Goal: Task Accomplishment & Management: Manage account settings

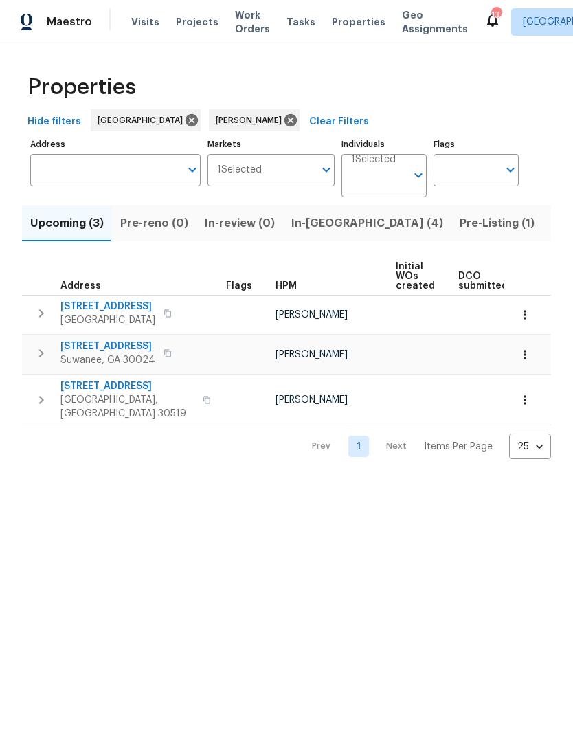
click at [551, 220] on span "Listed (11)" at bounding box center [578, 223] width 54 height 19
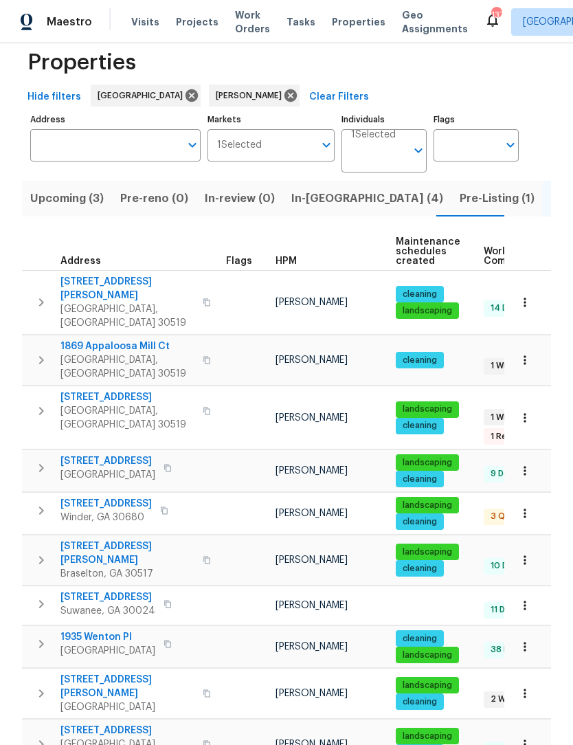
scroll to position [24, 0]
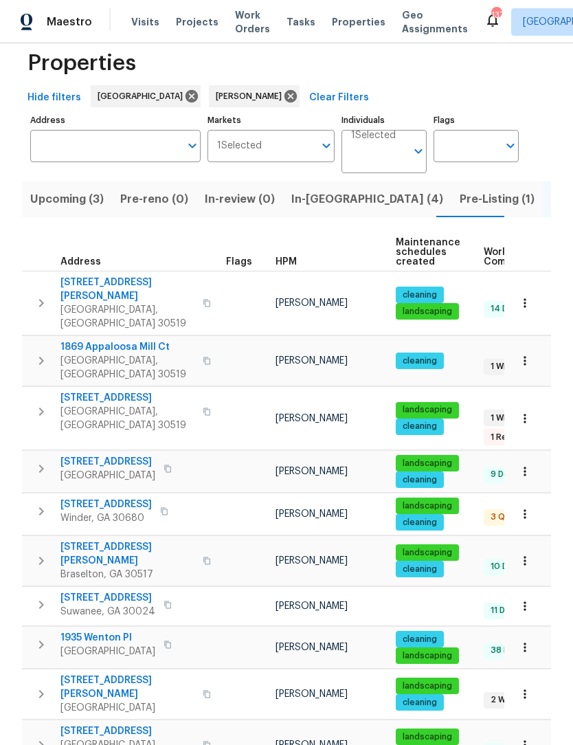
click at [102, 591] on span "1235 Park Pass Way" at bounding box center [107, 598] width 95 height 14
click at [52, 295] on button "button" at bounding box center [40, 303] width 27 height 55
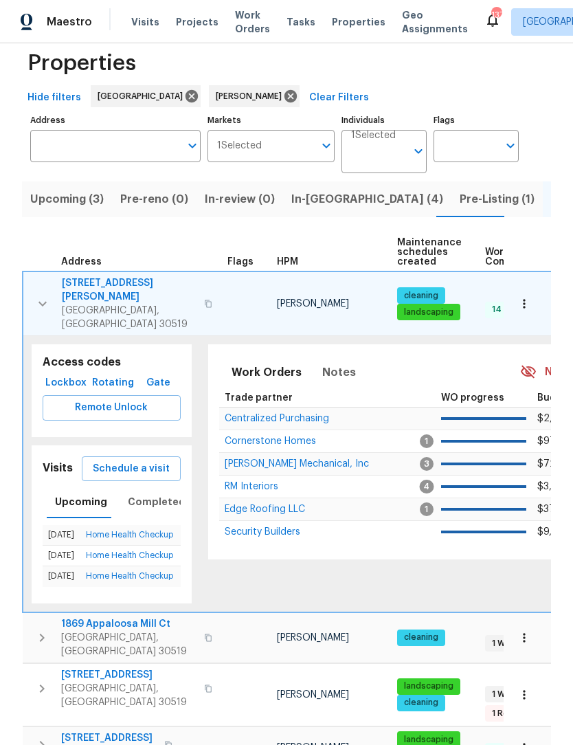
click at [82, 304] on span "Buford, GA 30519" at bounding box center [129, 317] width 134 height 27
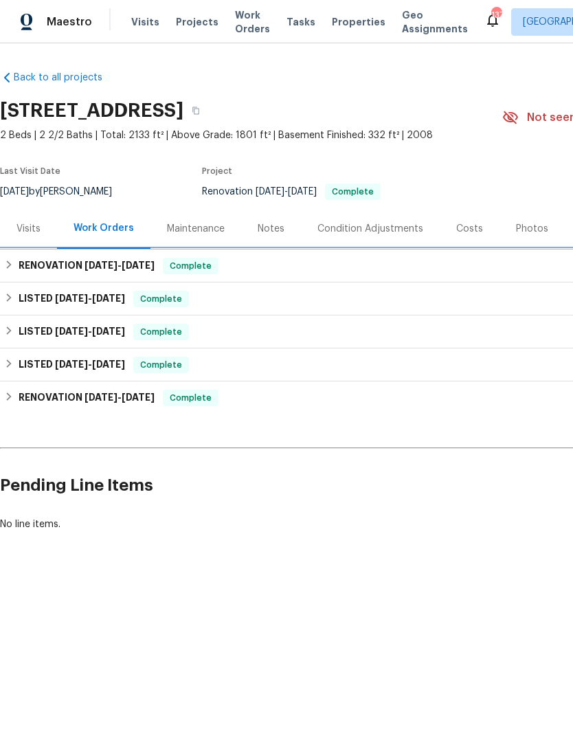
click at [15, 263] on div "RENOVATION 8/22/25 - 9/1/25 Complete" at bounding box center [388, 266] width 768 height 16
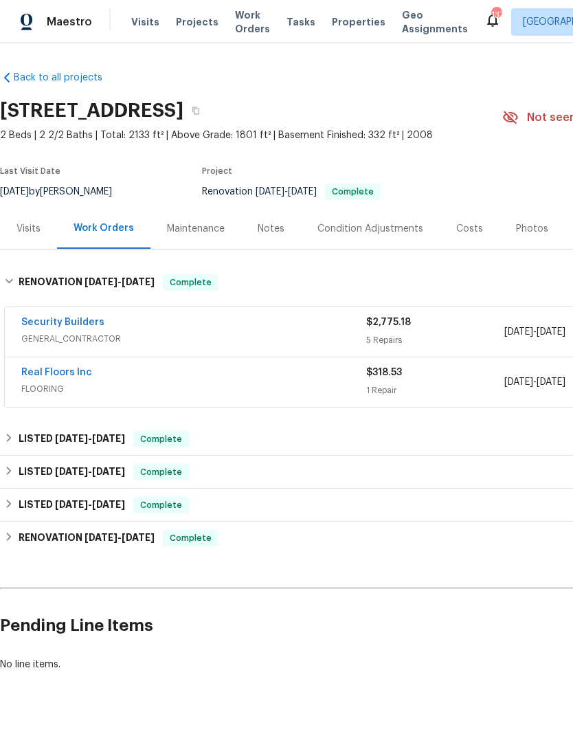
click at [69, 373] on link "Real Floors Inc" at bounding box center [56, 373] width 71 height 10
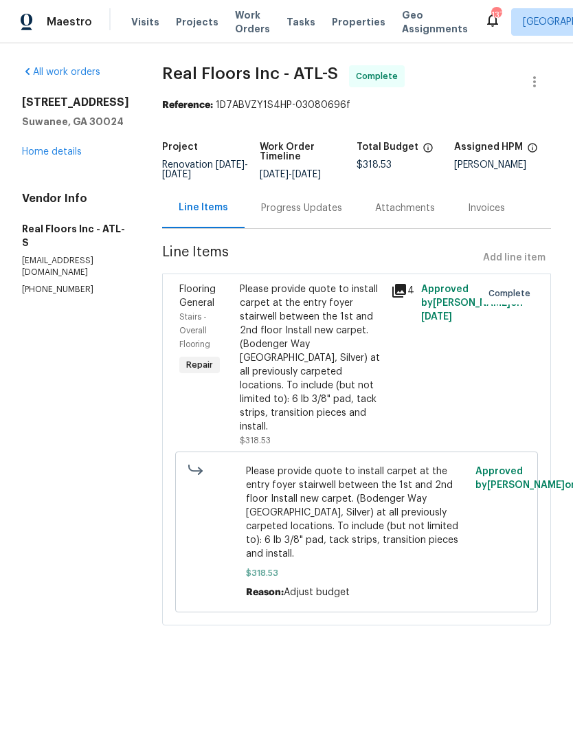
click at [314, 217] on div "Progress Updates" at bounding box center [302, 208] width 114 height 41
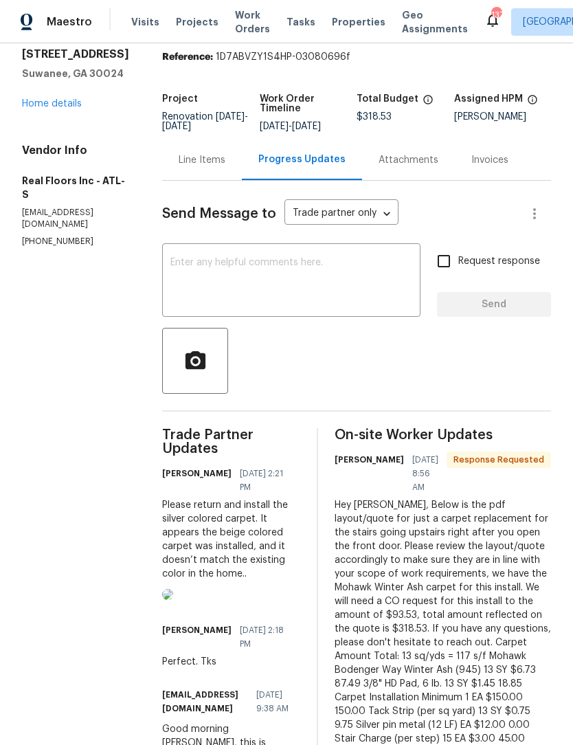
scroll to position [47, 0]
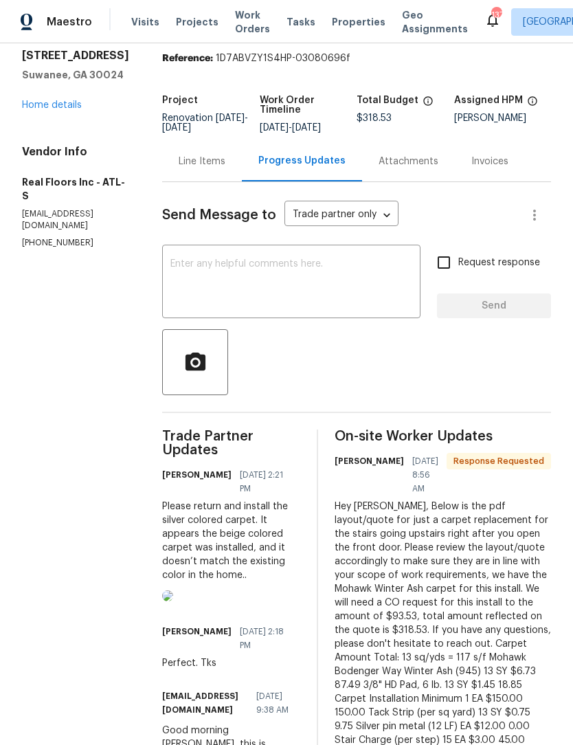
click at [445, 268] on input "Request response" at bounding box center [444, 262] width 29 height 29
checkbox input "true"
click at [340, 276] on textarea at bounding box center [291, 283] width 242 height 48
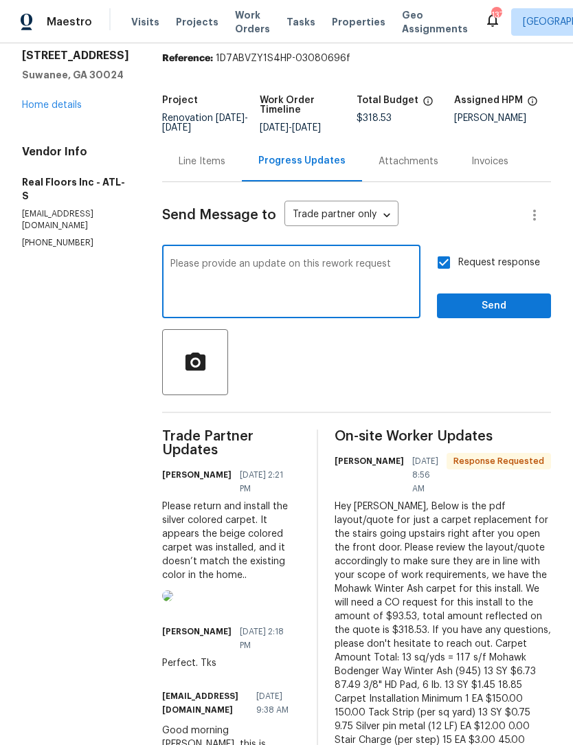
type textarea "Please provide an update on this rework request"
click at [522, 310] on span "Send" at bounding box center [494, 306] width 92 height 17
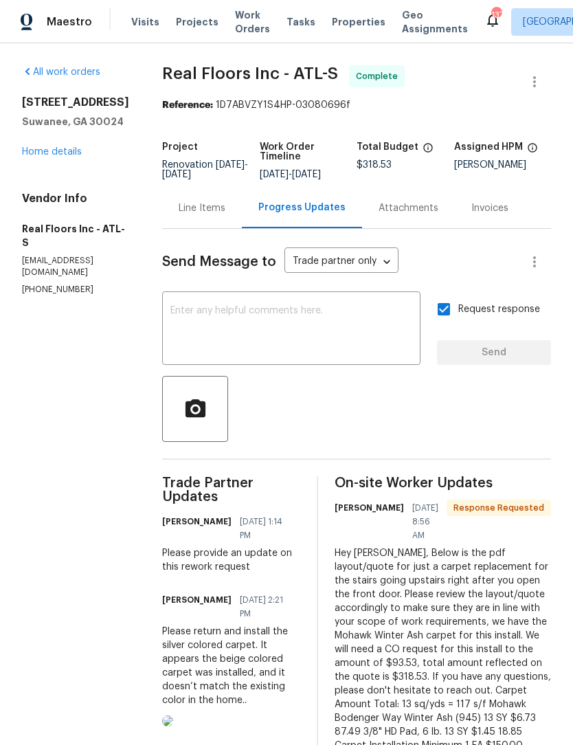
scroll to position [0, 0]
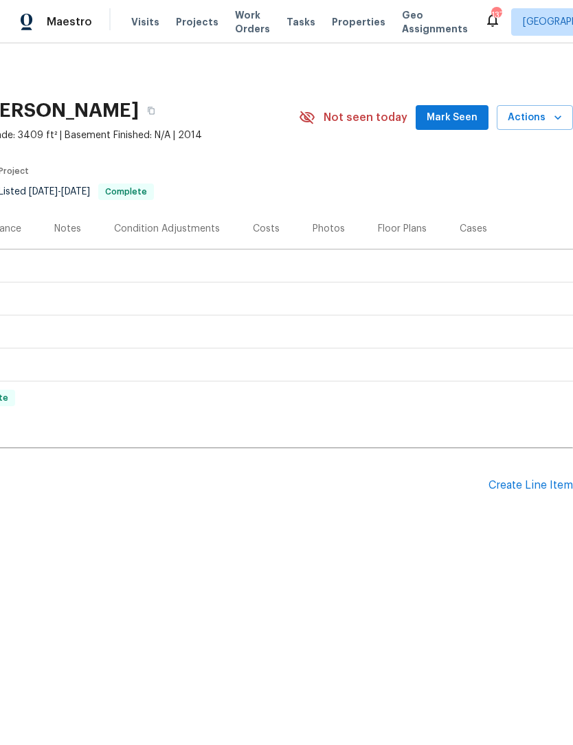
scroll to position [0, 203]
click at [474, 115] on span "Mark Seen" at bounding box center [452, 117] width 51 height 17
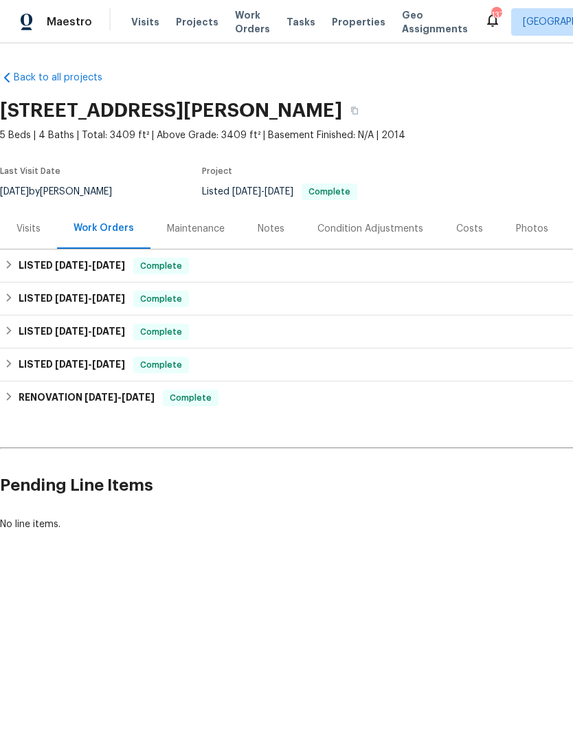
scroll to position [0, 0]
click at [29, 71] on link "Back to all projects" at bounding box center [66, 78] width 132 height 14
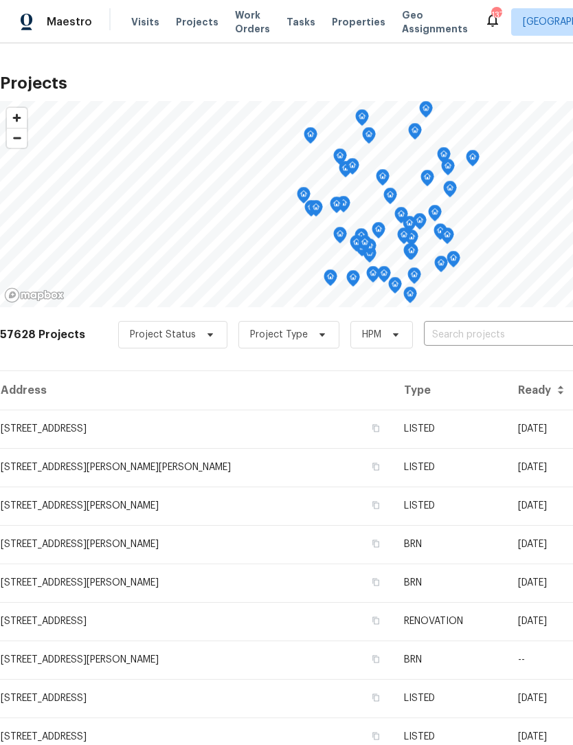
click at [243, 16] on span "Work Orders" at bounding box center [252, 21] width 35 height 27
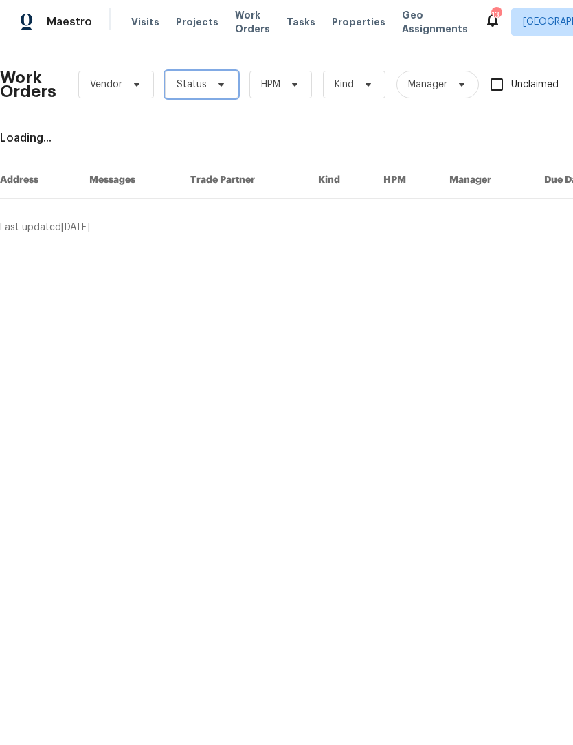
click at [217, 91] on span "Status" at bounding box center [202, 84] width 74 height 27
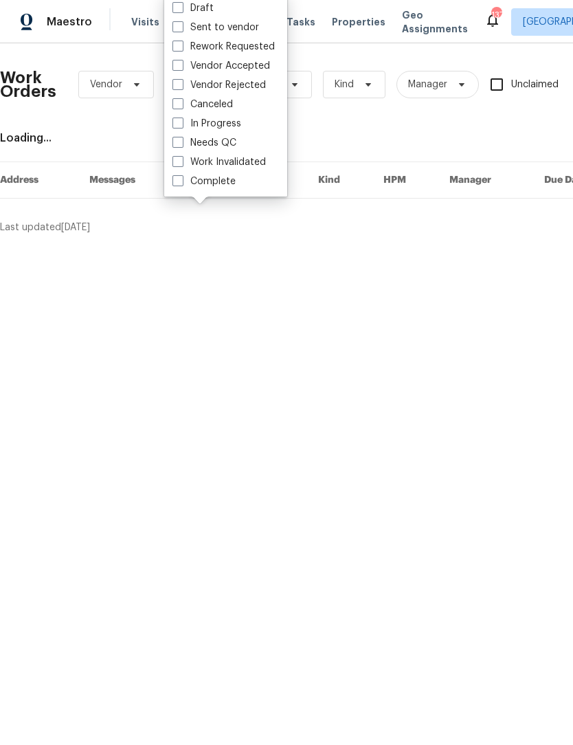
click at [175, 148] on label "Needs QC" at bounding box center [205, 143] width 64 height 14
click at [175, 145] on input "Needs QC" at bounding box center [177, 140] width 9 height 9
checkbox input "true"
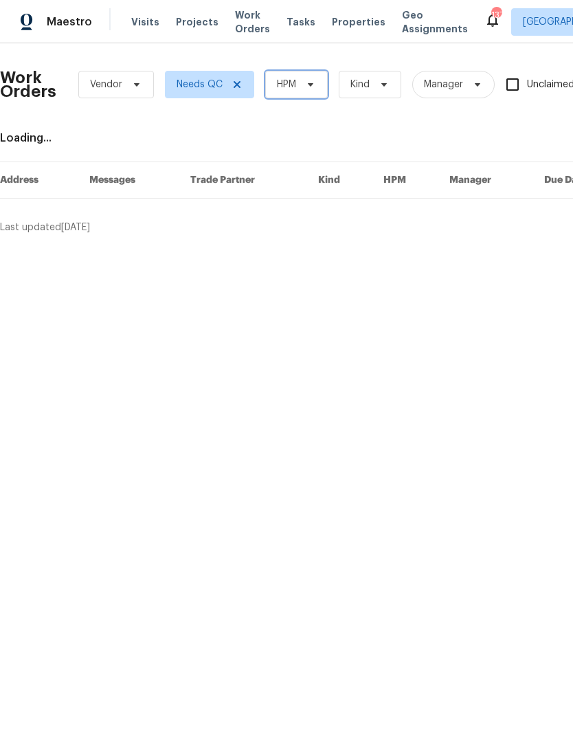
click at [315, 91] on span "HPM" at bounding box center [296, 84] width 63 height 27
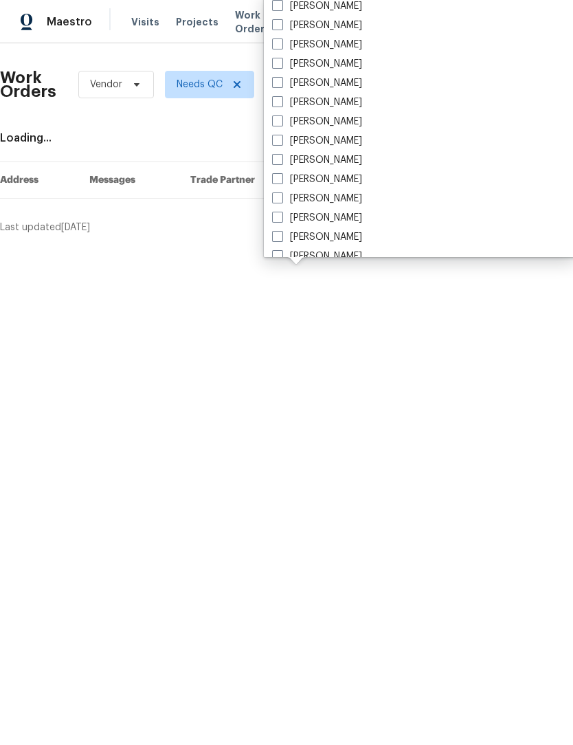
scroll to position [944, 0]
click at [289, 70] on label "[PERSON_NAME]" at bounding box center [317, 65] width 90 height 14
click at [281, 67] on input "[PERSON_NAME]" at bounding box center [276, 62] width 9 height 9
checkbox input "true"
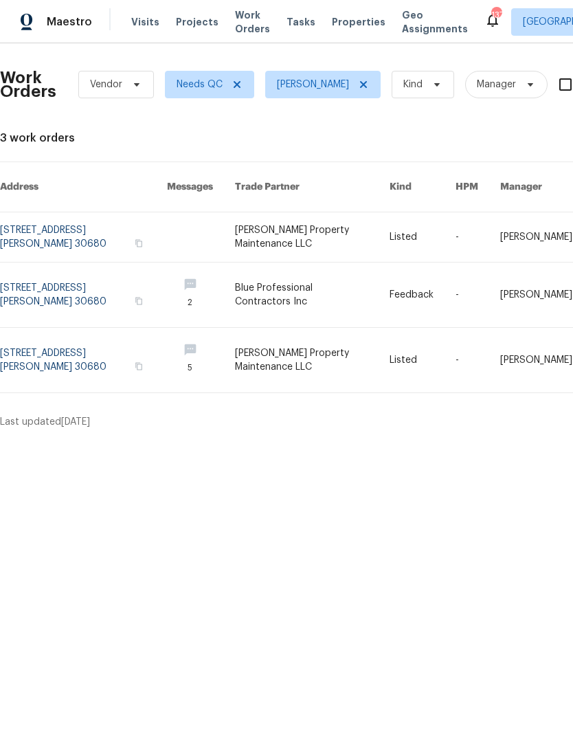
click at [44, 285] on link at bounding box center [83, 295] width 167 height 65
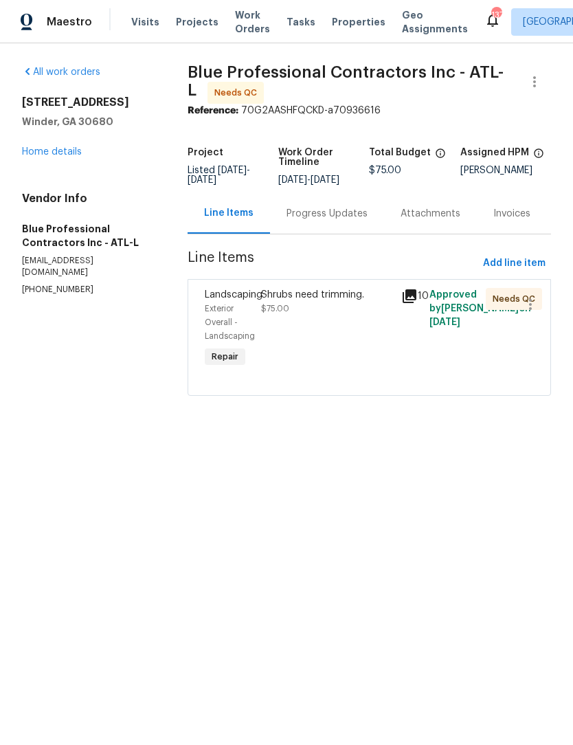
click at [346, 221] on div "Progress Updates" at bounding box center [327, 214] width 81 height 14
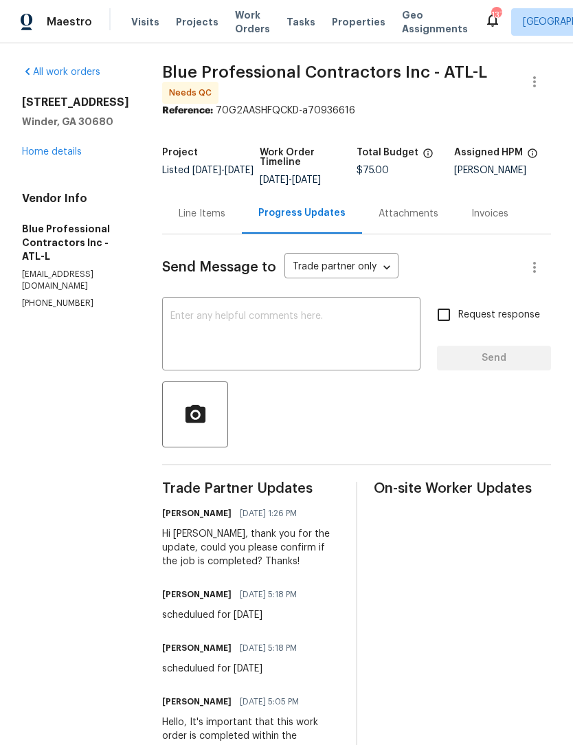
click at [64, 155] on link "Home details" at bounding box center [52, 152] width 60 height 10
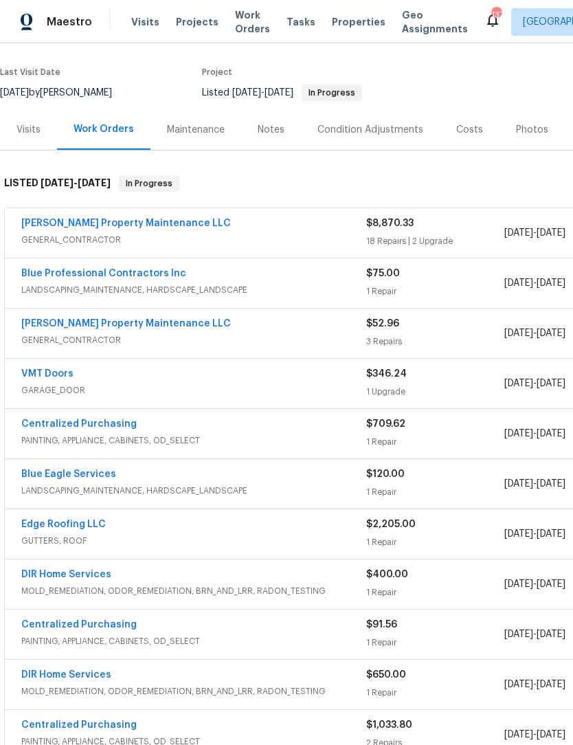
scroll to position [99, 0]
click at [142, 324] on link "Glen Property Maintenance LLC" at bounding box center [126, 324] width 210 height 10
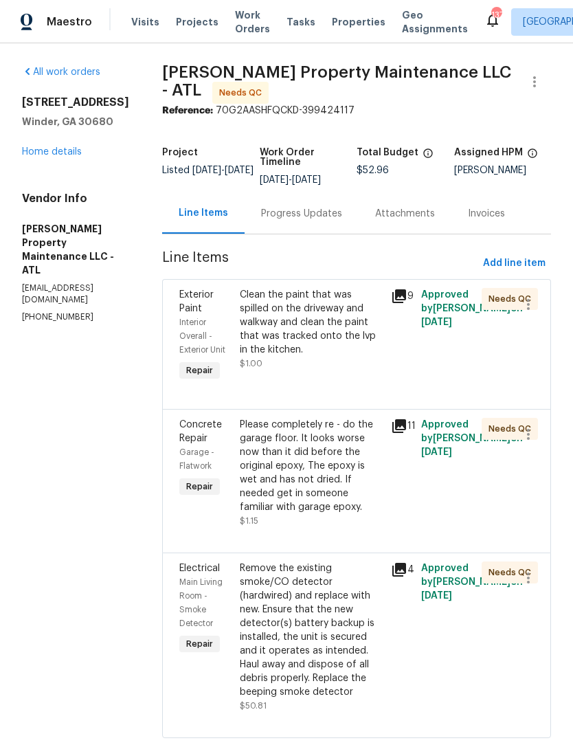
click at [333, 346] on div "Clean the paint that was spilled on the driveway and walkway and clean the pain…" at bounding box center [311, 322] width 143 height 69
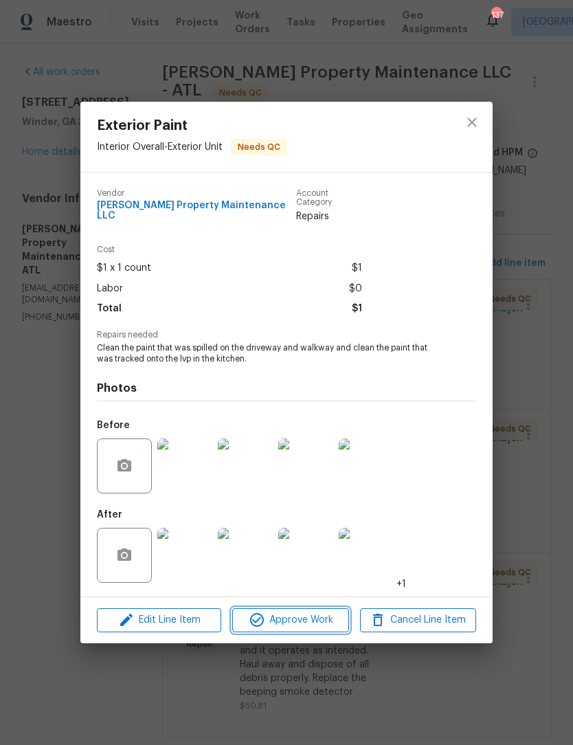
click at [318, 614] on span "Approve Work" at bounding box center [290, 620] width 108 height 17
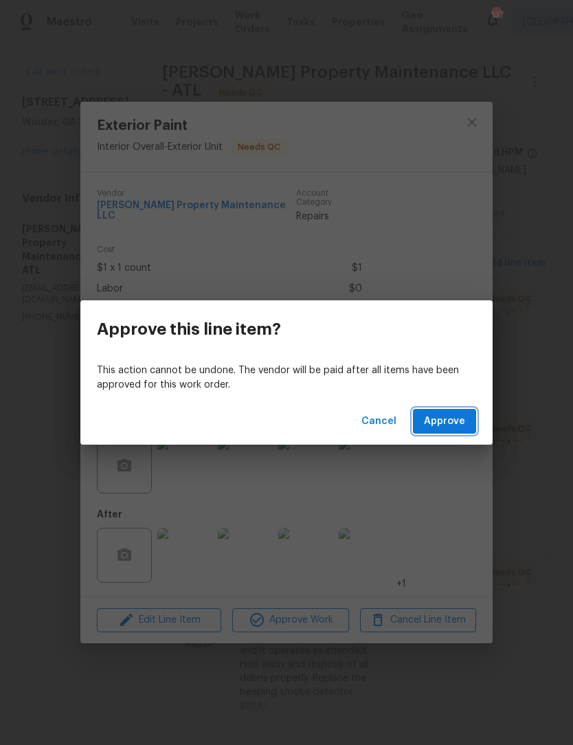
click at [451, 417] on span "Approve" at bounding box center [444, 421] width 41 height 17
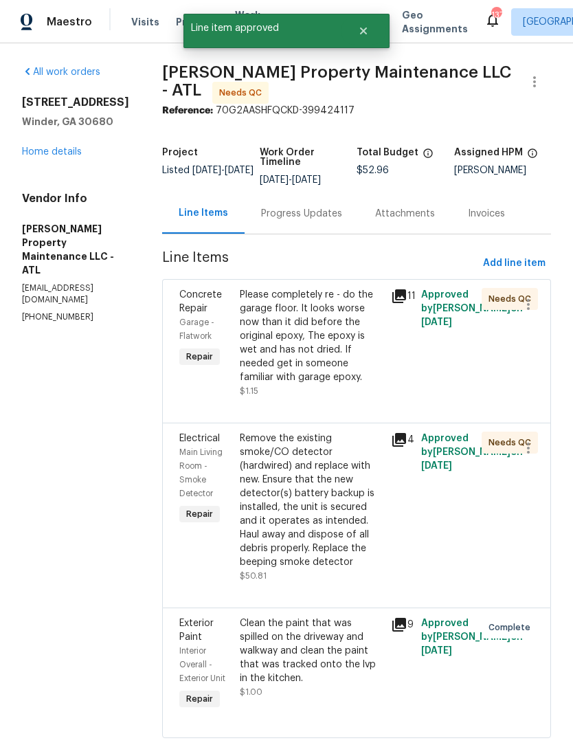
click at [310, 397] on div "Please completely re - do the garage floor. It looks worse now than it did befo…" at bounding box center [311, 343] width 143 height 110
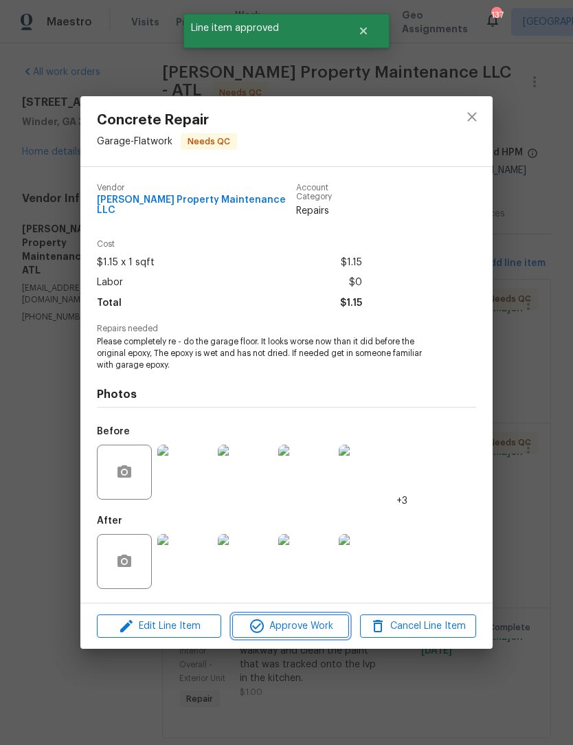
click at [317, 622] on span "Approve Work" at bounding box center [290, 626] width 108 height 17
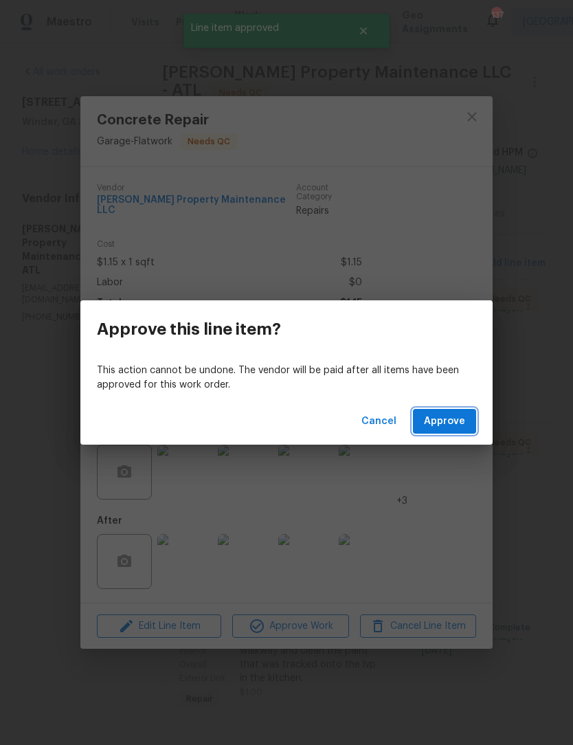
click at [447, 415] on span "Approve" at bounding box center [444, 421] width 41 height 17
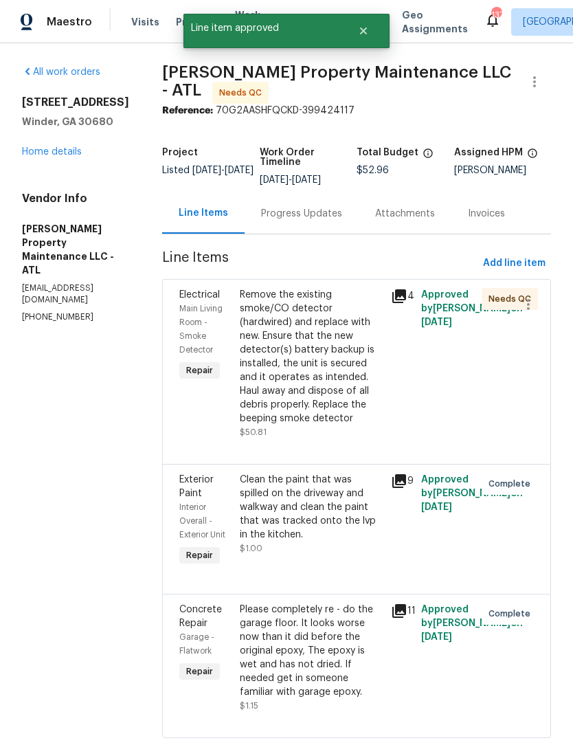
click at [321, 358] on div "Remove the existing smoke/CO detector (hardwired) and replace with new. Ensure …" at bounding box center [311, 356] width 143 height 137
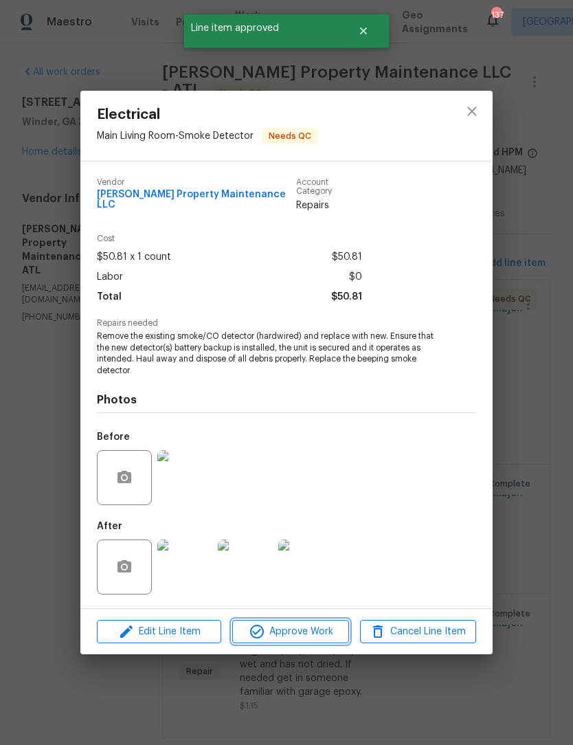
click at [307, 626] on span "Approve Work" at bounding box center [290, 631] width 108 height 17
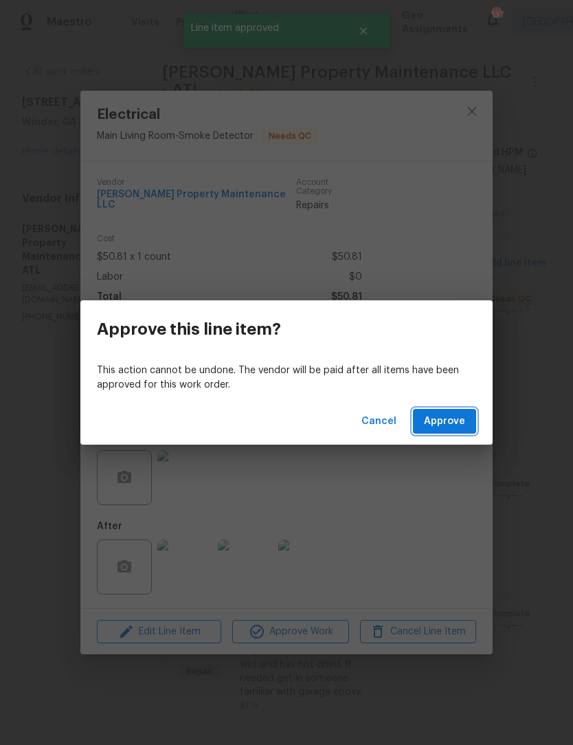
click at [459, 423] on span "Approve" at bounding box center [444, 421] width 41 height 17
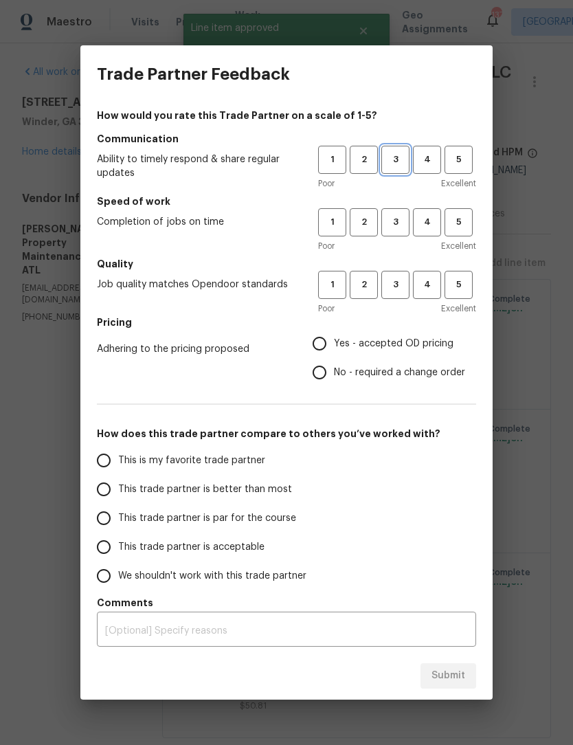
click at [406, 168] on button "3" at bounding box center [395, 160] width 28 height 28
click at [397, 217] on span "3" at bounding box center [395, 222] width 25 height 16
click at [401, 265] on h5 "Quality" at bounding box center [286, 264] width 379 height 14
click at [405, 296] on button "3" at bounding box center [395, 285] width 28 height 28
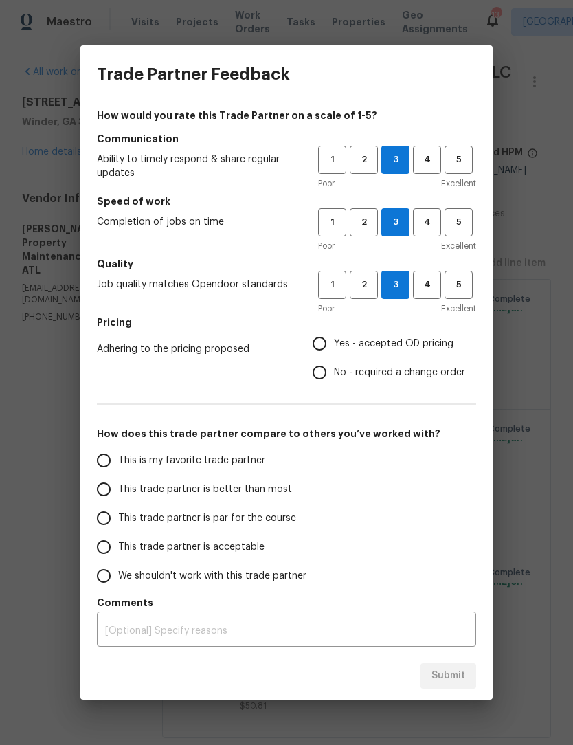
click at [117, 493] on input "This trade partner is better than most" at bounding box center [103, 489] width 29 height 29
radio input "true"
click at [334, 628] on textarea at bounding box center [286, 631] width 363 height 10
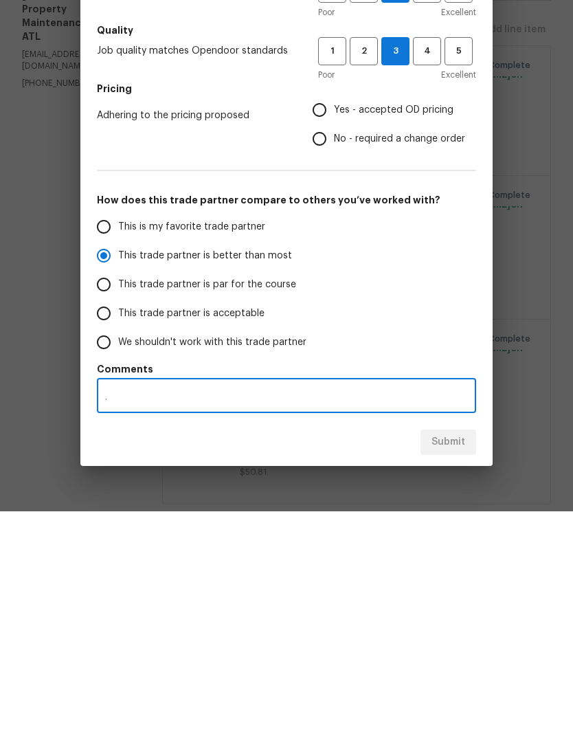
scroll to position [34, 0]
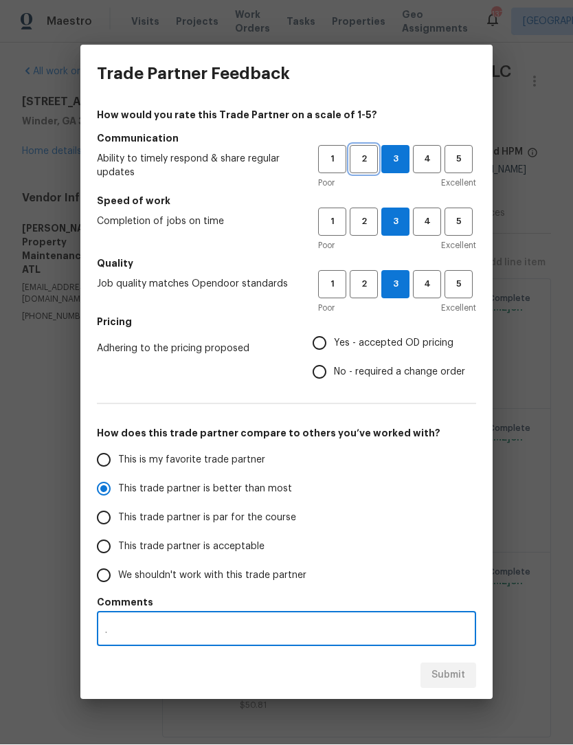
click at [362, 157] on span "2" at bounding box center [363, 160] width 25 height 16
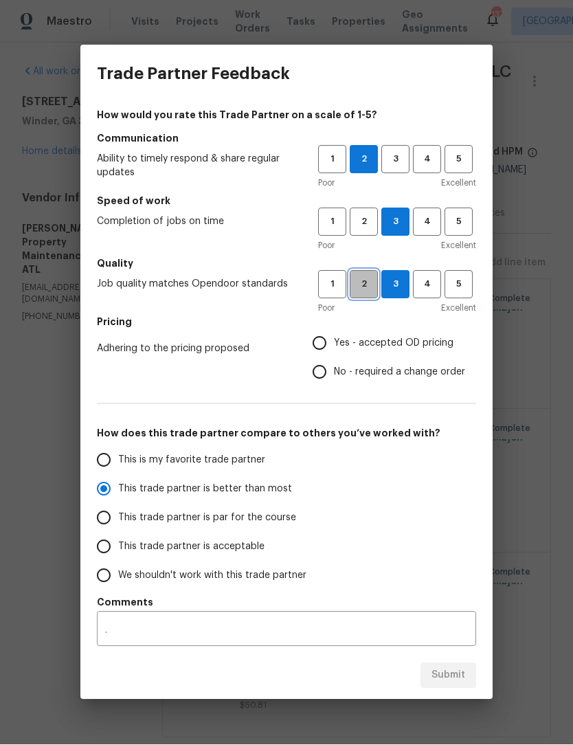
click at [364, 280] on span "2" at bounding box center [363, 285] width 25 height 16
click at [395, 289] on span "3" at bounding box center [395, 285] width 25 height 16
click at [422, 627] on textarea "." at bounding box center [286, 631] width 363 height 10
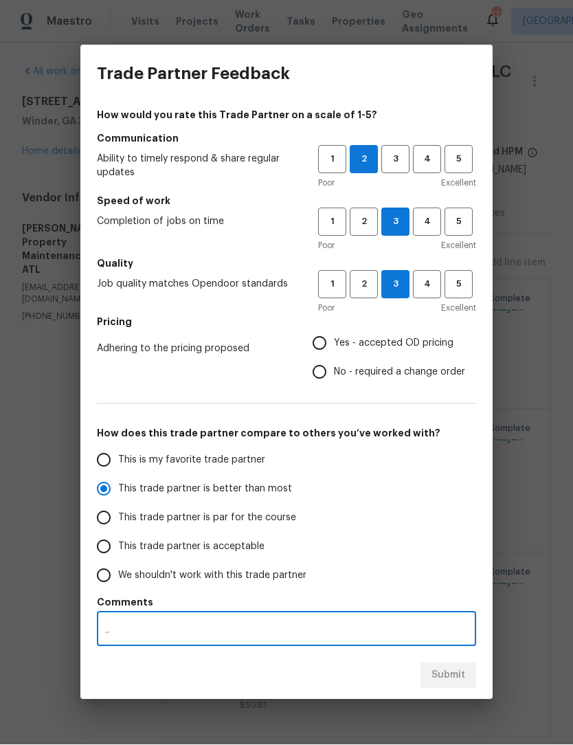
type textarea ".."
click at [325, 346] on input "Yes - accepted OD pricing" at bounding box center [319, 343] width 29 height 29
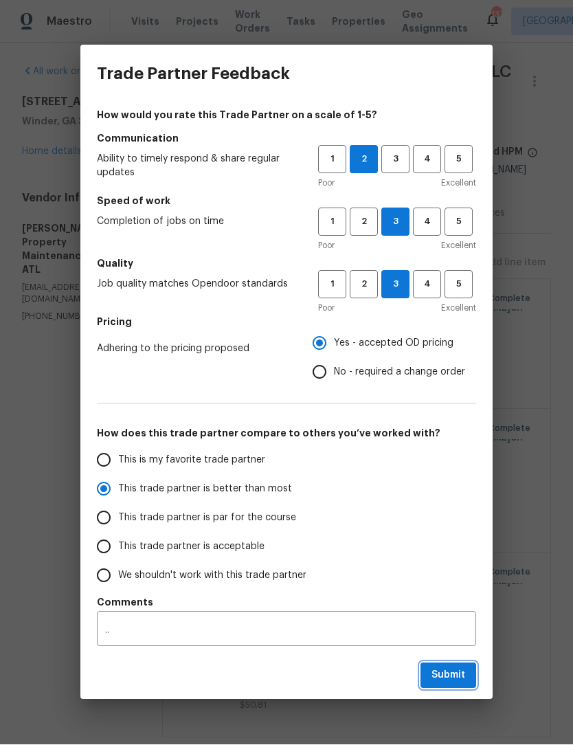
click at [464, 680] on span "Submit" at bounding box center [449, 675] width 34 height 17
radio input "false"
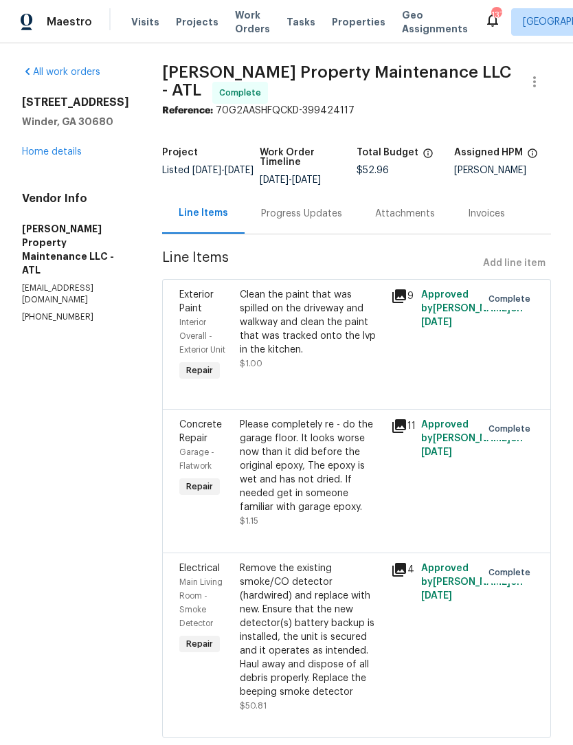
click at [49, 147] on link "Home details" at bounding box center [52, 152] width 60 height 10
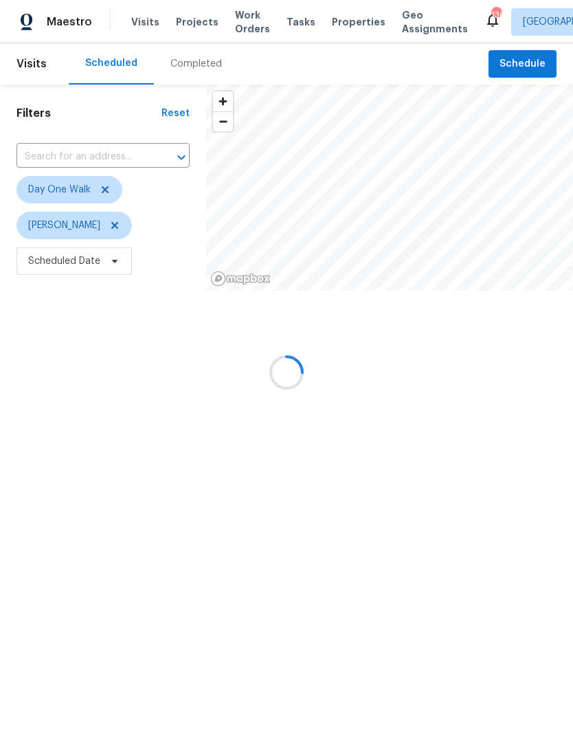
click at [536, 57] on div at bounding box center [286, 372] width 573 height 745
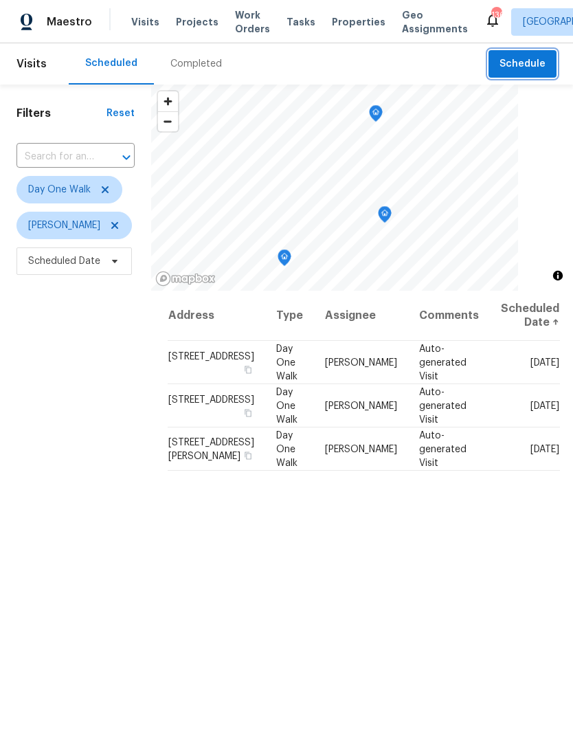
click at [531, 66] on span "Schedule" at bounding box center [523, 64] width 46 height 17
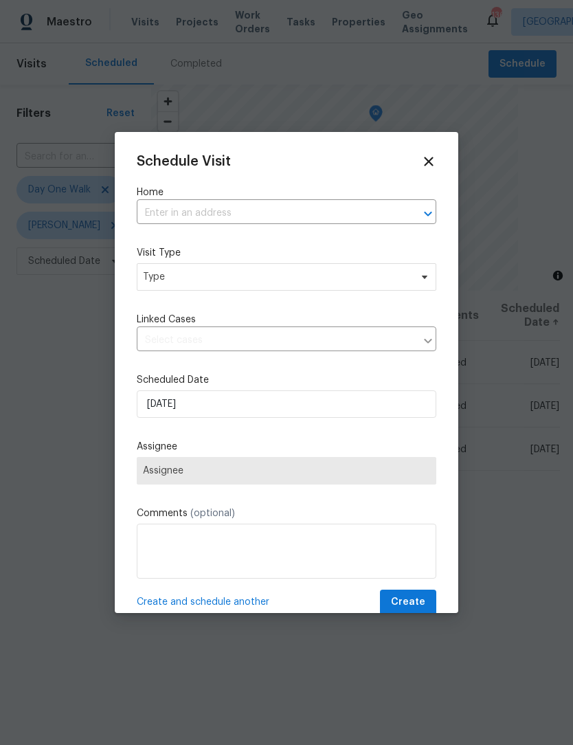
click at [357, 224] on input "text" at bounding box center [267, 213] width 261 height 21
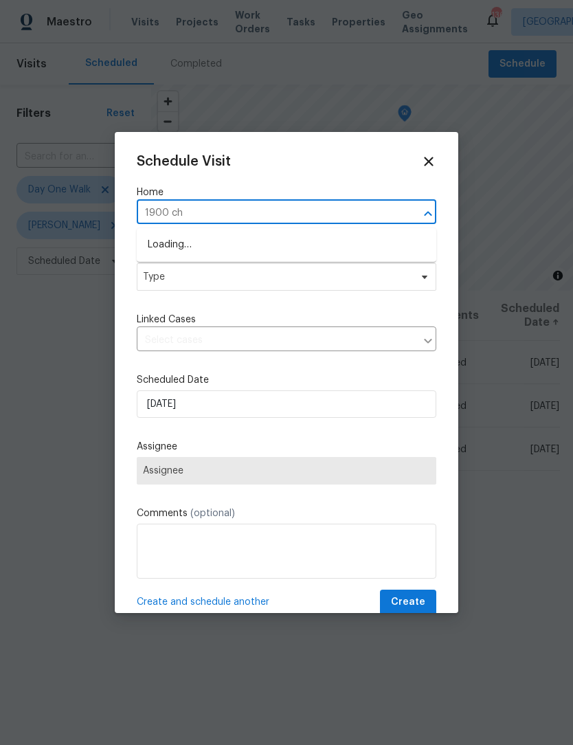
type input "1900 cha"
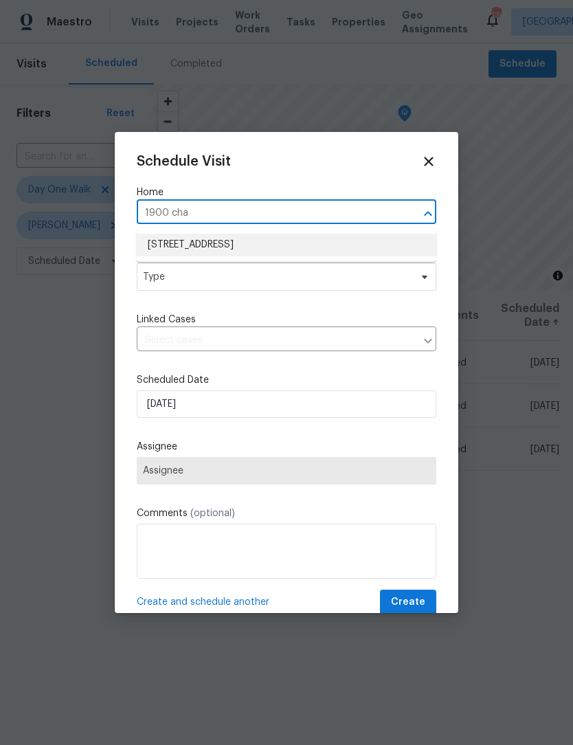
click at [372, 252] on li "1900 Chattahoochee Run Dr, Suwanee, GA 30024" at bounding box center [287, 245] width 300 height 23
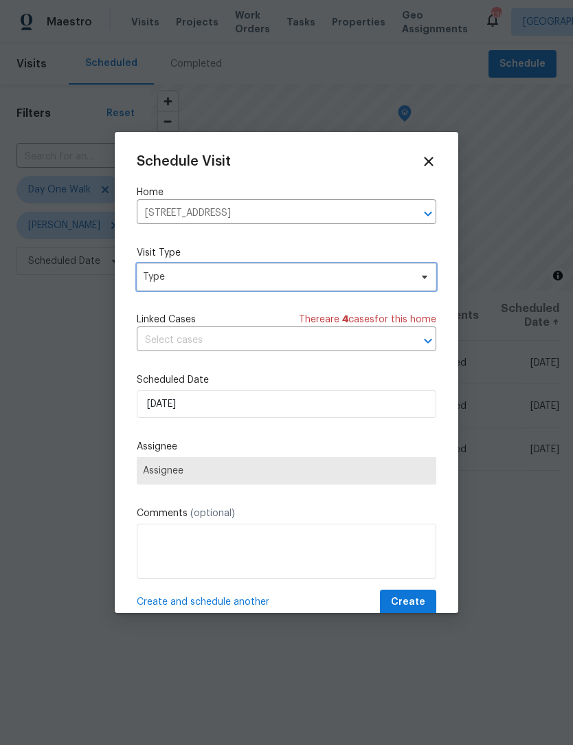
click at [422, 282] on icon at bounding box center [424, 276] width 11 height 11
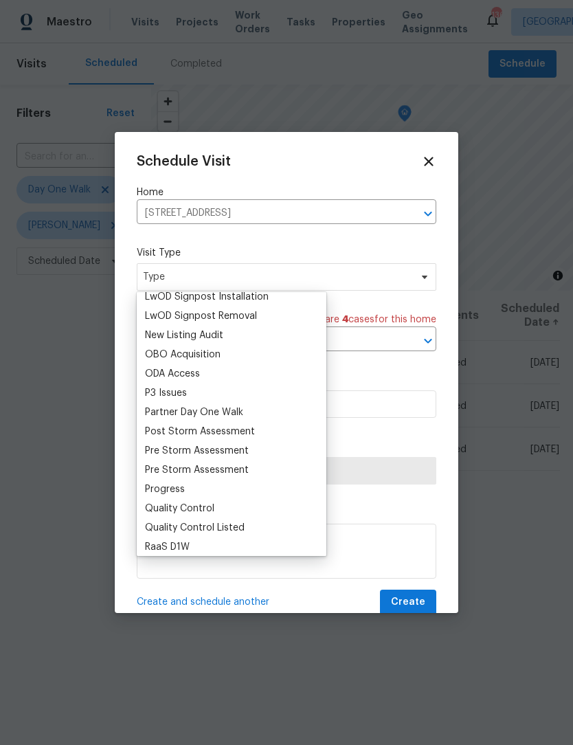
scroll to position [758, 0]
click at [187, 457] on div "Pre Storm Assessment" at bounding box center [197, 451] width 104 height 14
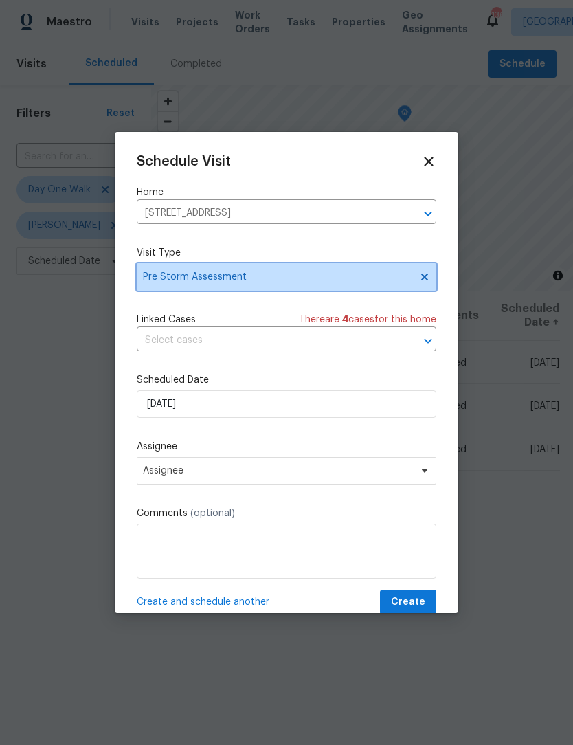
click at [428, 280] on icon at bounding box center [424, 276] width 11 height 11
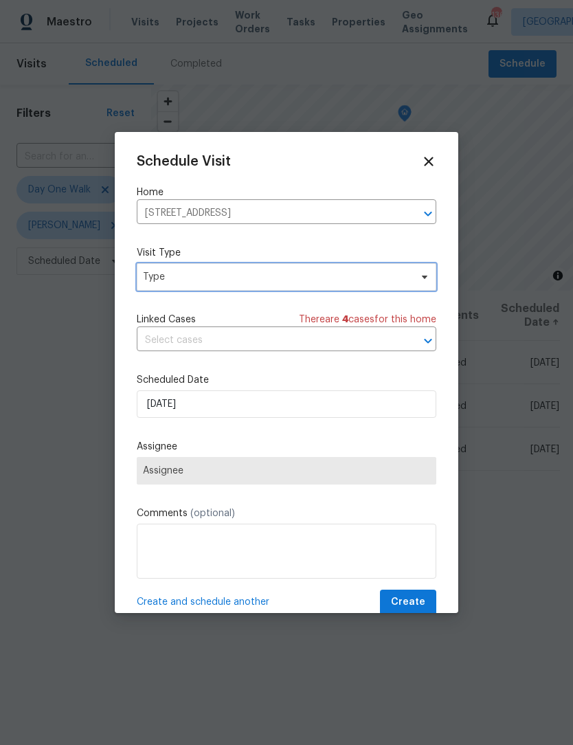
click at [424, 279] on icon at bounding box center [424, 277] width 5 height 3
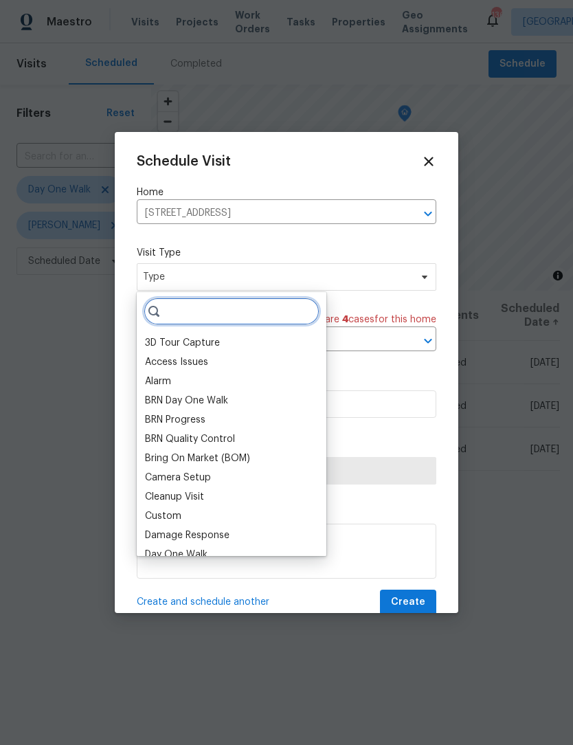
click at [291, 304] on input "search" at bounding box center [232, 311] width 176 height 27
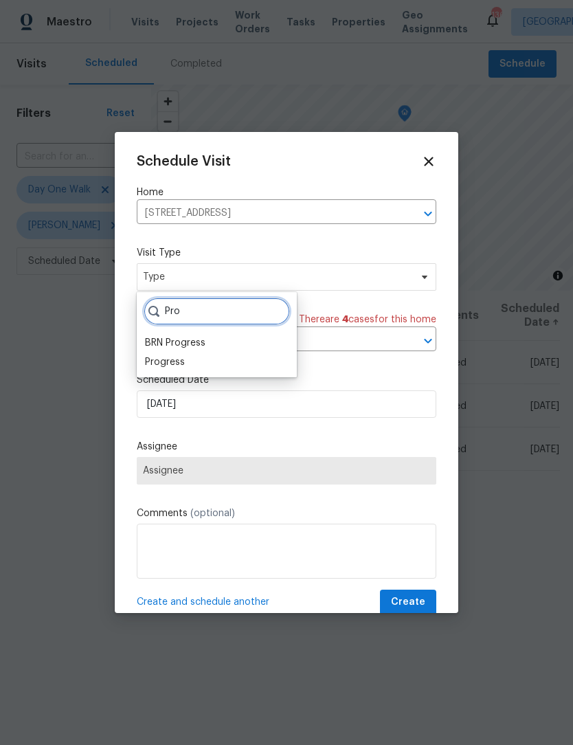
type input "Pro"
click at [181, 363] on div "Progress" at bounding box center [165, 362] width 40 height 14
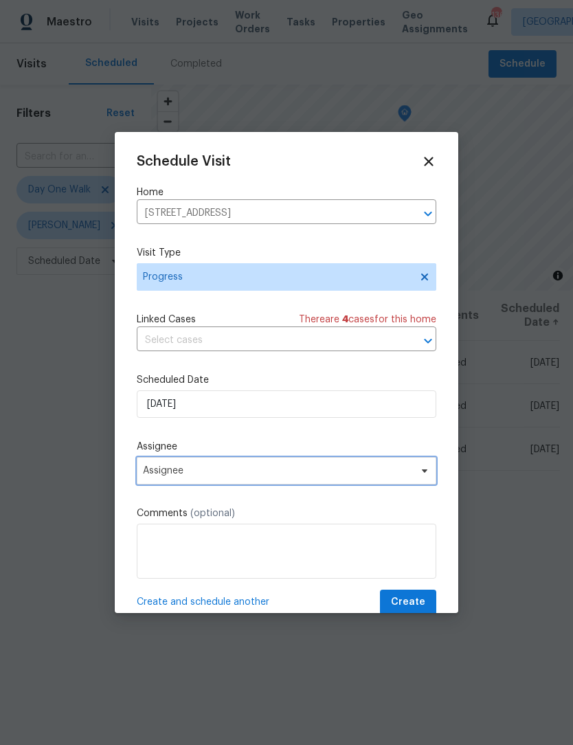
click at [425, 473] on icon at bounding box center [424, 470] width 5 height 3
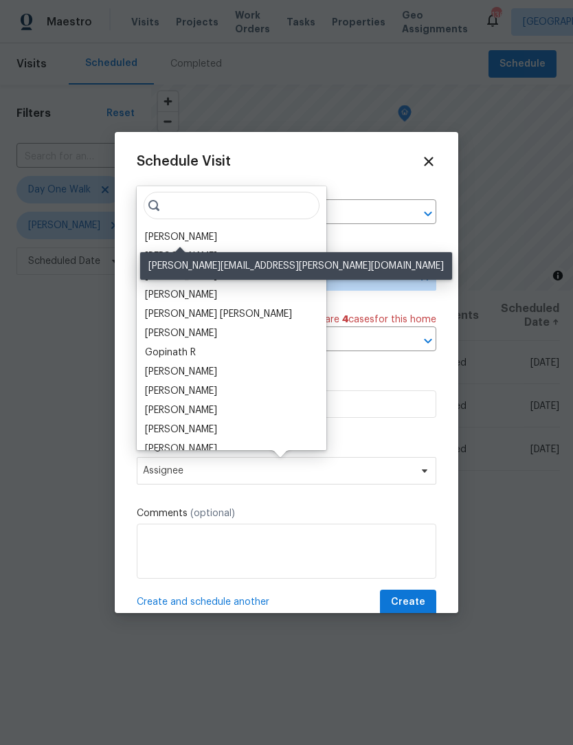
click at [198, 239] on div "[PERSON_NAME]" at bounding box center [181, 237] width 72 height 14
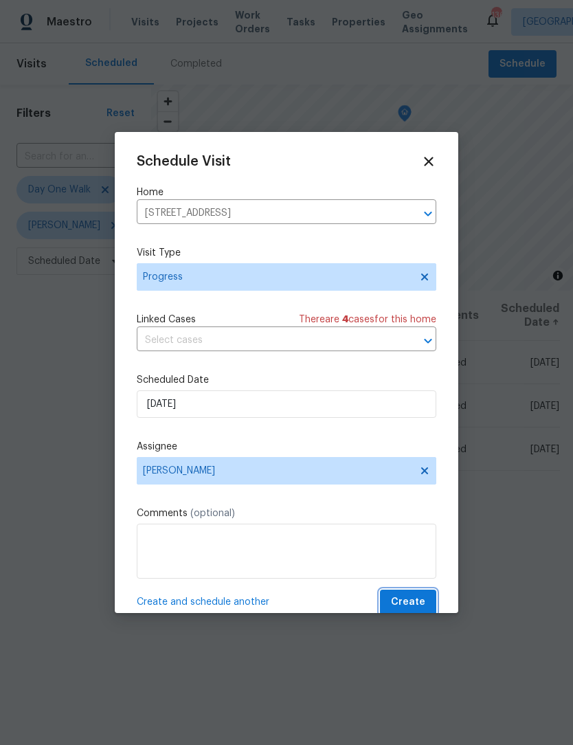
click at [417, 603] on span "Create" at bounding box center [408, 602] width 34 height 17
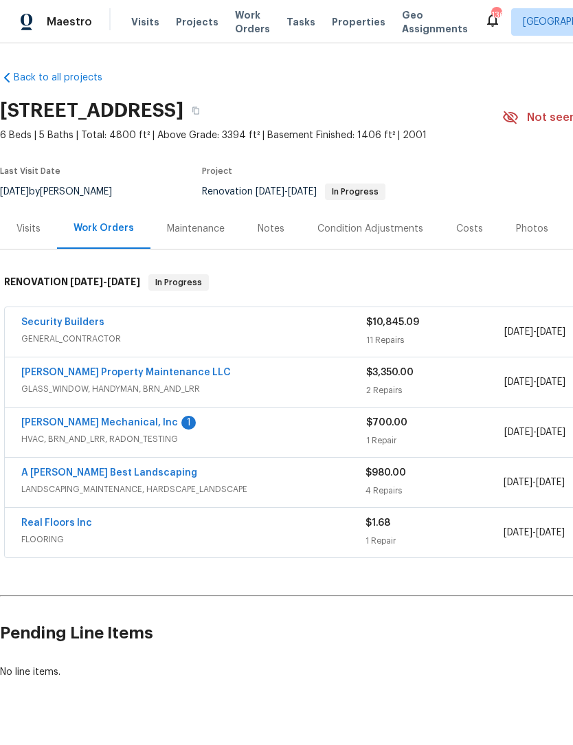
click at [105, 427] on link "[PERSON_NAME] Mechanical, Inc" at bounding box center [99, 423] width 157 height 10
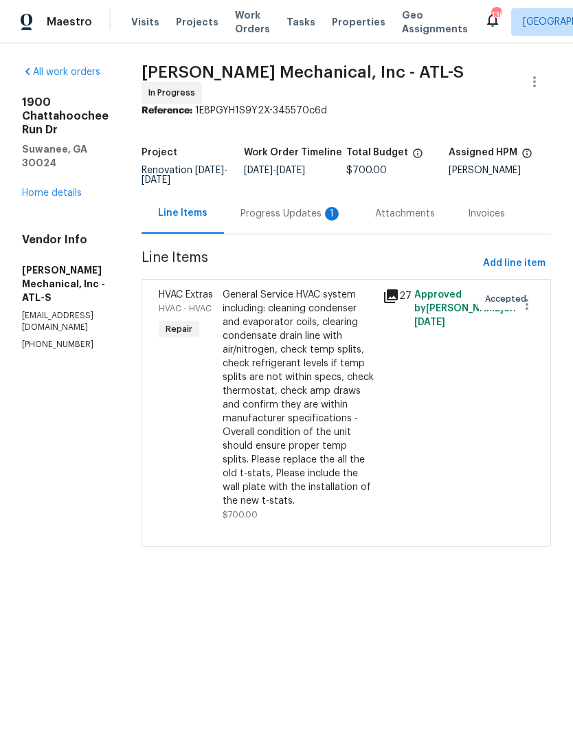
click at [320, 213] on div "Progress Updates 1" at bounding box center [292, 214] width 102 height 14
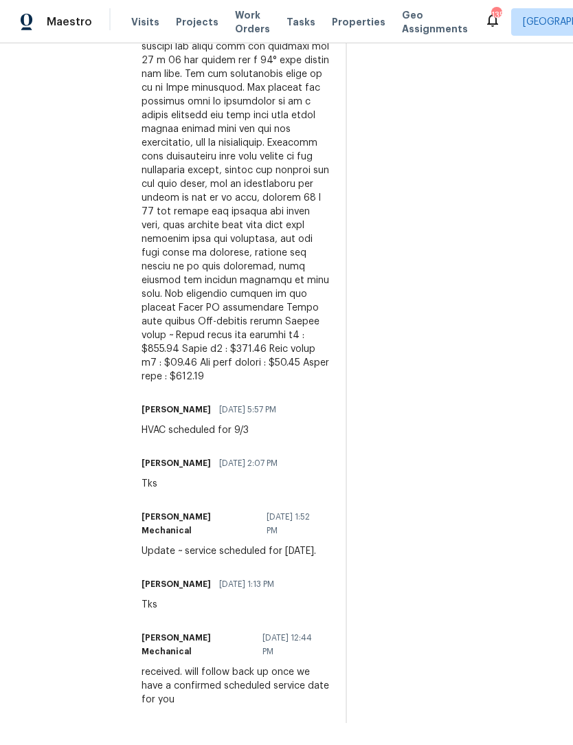
scroll to position [858, 0]
copy div "Tstat x3 : $360.00 Wall plate x3 : $45.00 Low volt repair : $90.00"
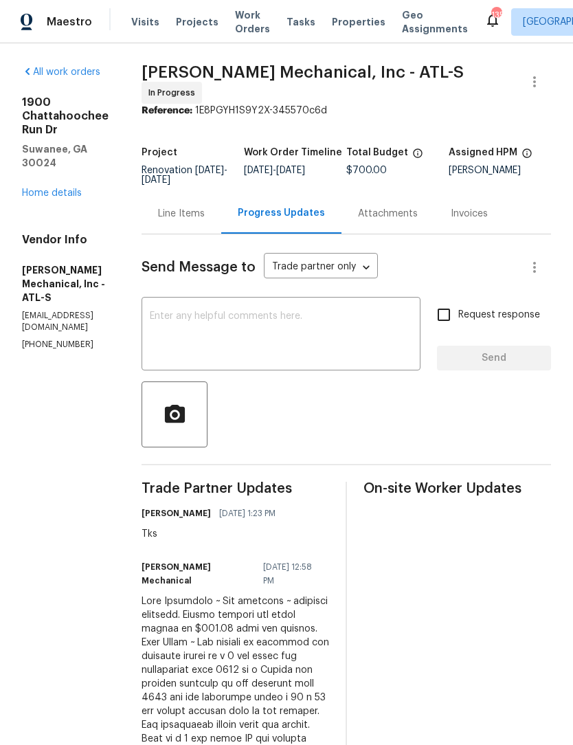
scroll to position [0, 0]
click at [205, 221] on div "Line Items" at bounding box center [181, 214] width 47 height 14
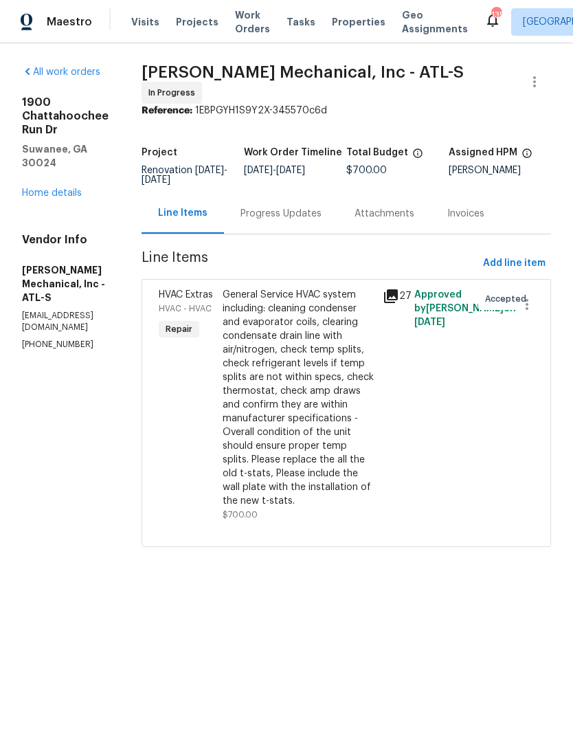
click at [339, 384] on div "General Service HVAC system including: cleaning condenser and evaporator coils,…" at bounding box center [299, 398] width 152 height 220
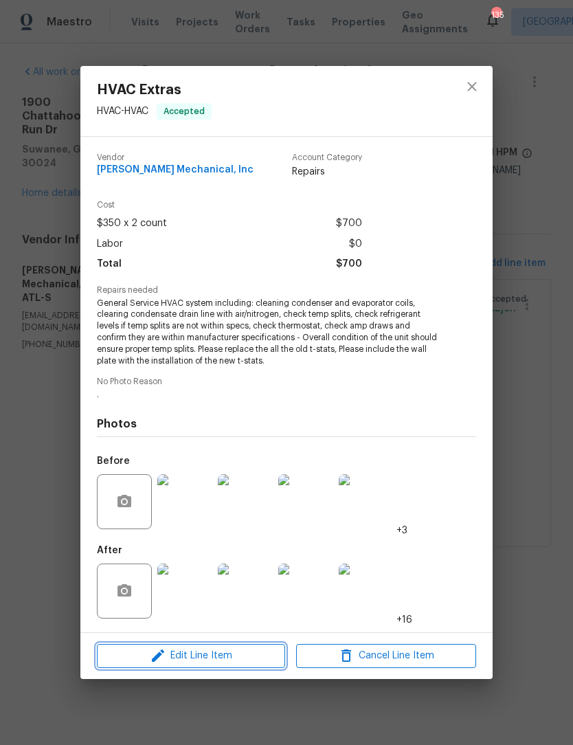
click at [220, 659] on span "Edit Line Item" at bounding box center [191, 655] width 180 height 17
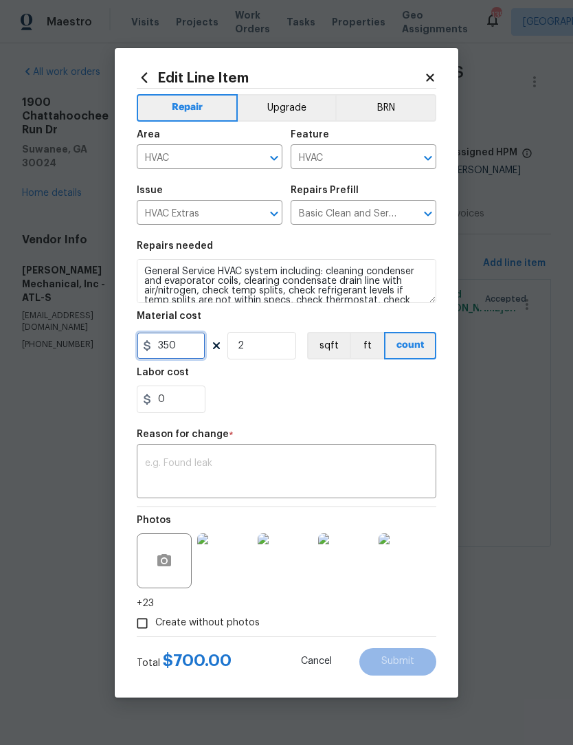
click at [181, 348] on input "350" at bounding box center [171, 345] width 69 height 27
type input "995"
click at [260, 471] on textarea at bounding box center [286, 472] width 283 height 29
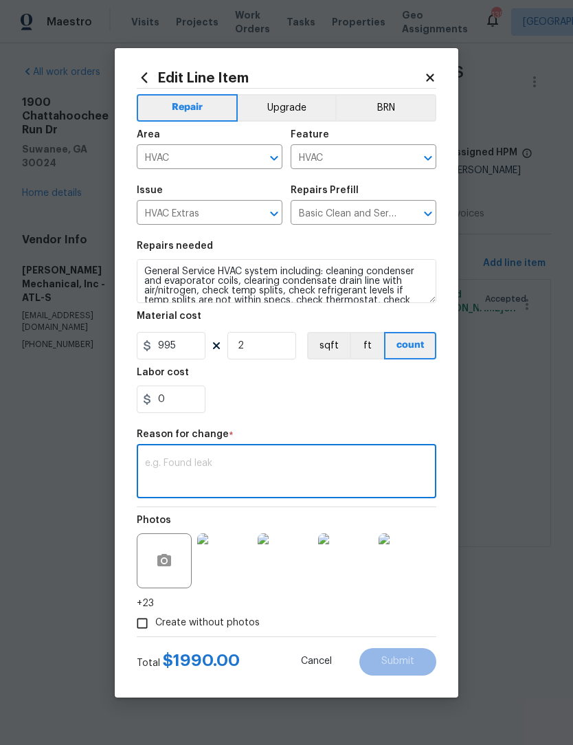
click at [238, 476] on textarea at bounding box center [286, 472] width 283 height 29
paste textarea "Tstat x3 : $360.00 Wall plate x3 : $45.00 Low volt repair : $90.00"
type textarea "Tstat x3 : $360.00 Wall plate x3 : $45.00 Low volt repair : $90.00"
click at [417, 661] on button "Submit" at bounding box center [397, 661] width 77 height 27
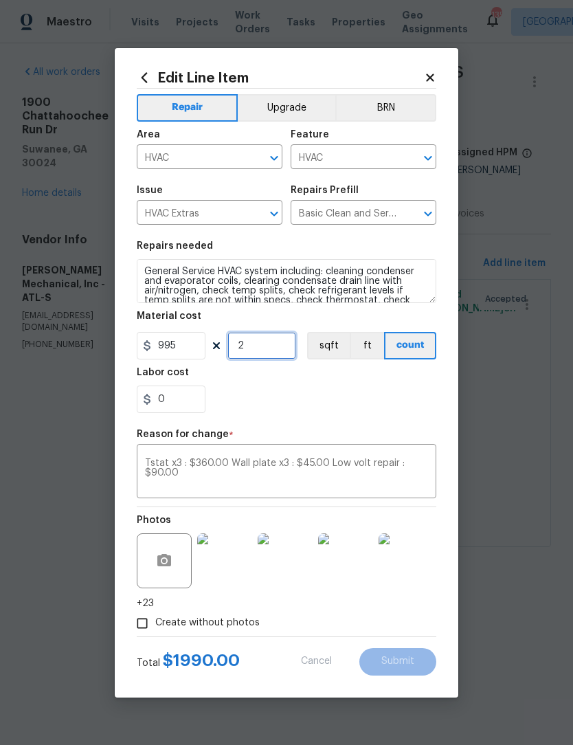
click at [267, 340] on input "2" at bounding box center [261, 345] width 69 height 27
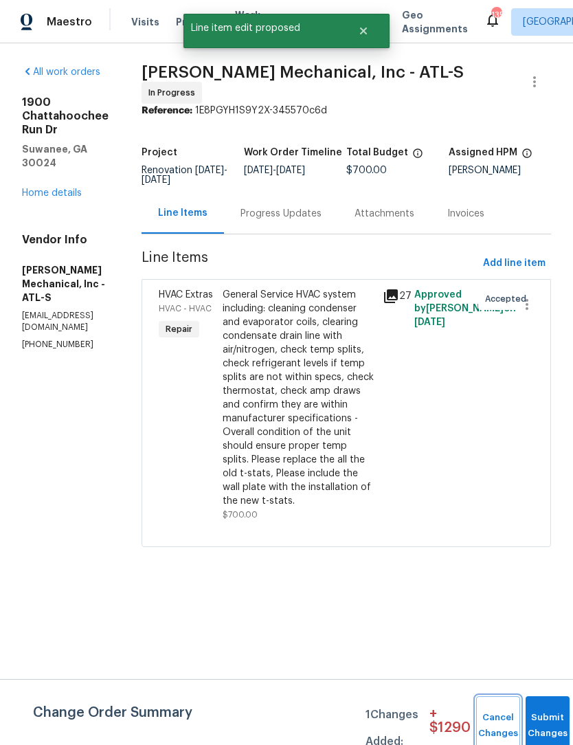
click at [499, 725] on span "Cancel Changes" at bounding box center [498, 726] width 30 height 32
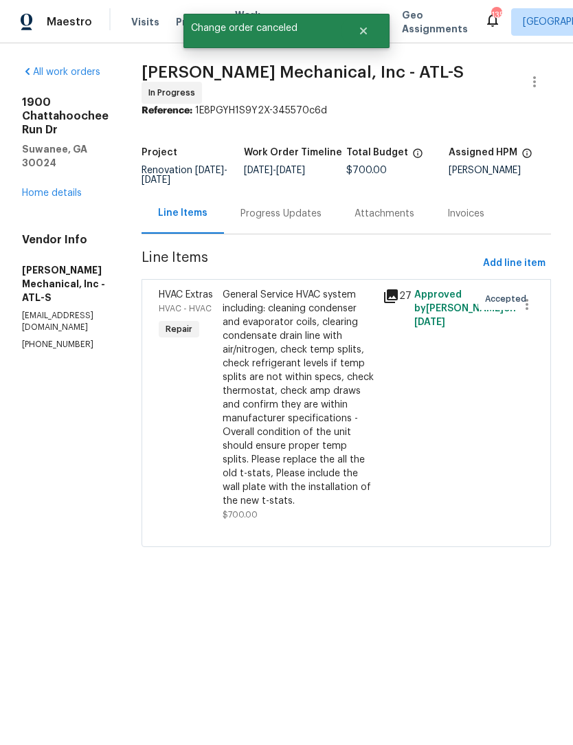
click at [329, 408] on div "General Service HVAC system including: cleaning condenser and evaporator coils,…" at bounding box center [299, 398] width 152 height 220
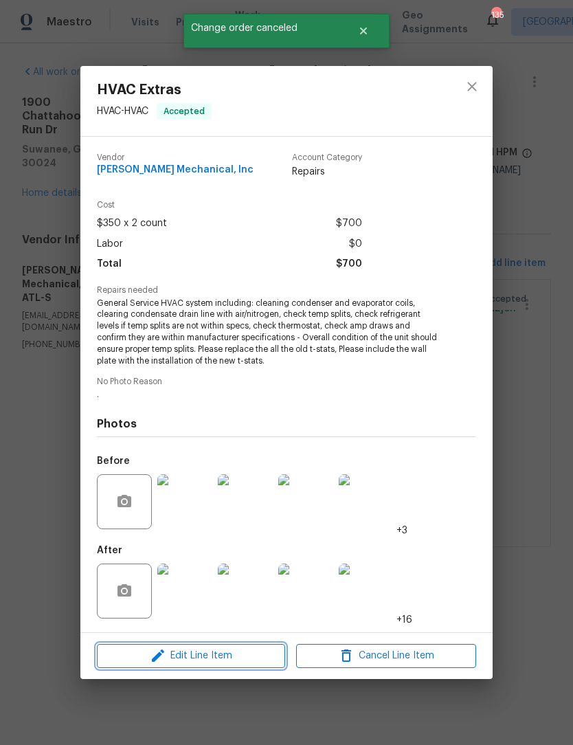
click at [223, 654] on span "Edit Line Item" at bounding box center [191, 655] width 180 height 17
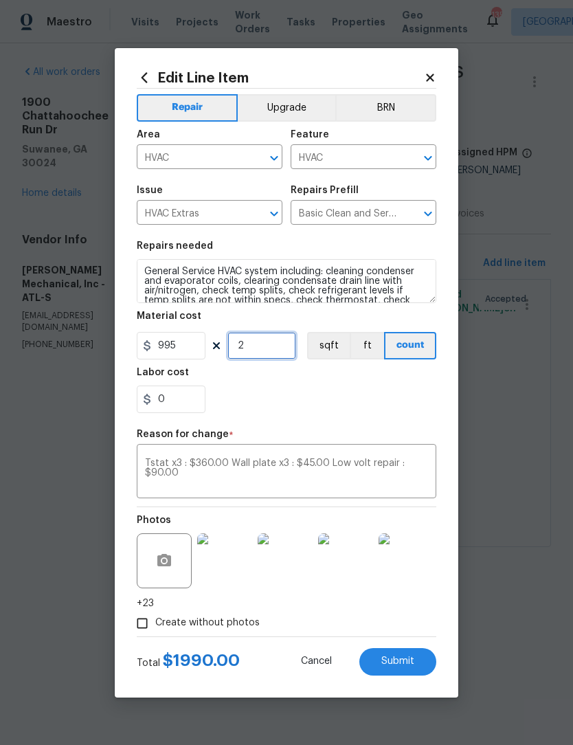
click at [270, 344] on input "2" at bounding box center [261, 345] width 69 height 27
click at [413, 659] on span "Submit" at bounding box center [397, 661] width 33 height 10
type input "2"
type input "350"
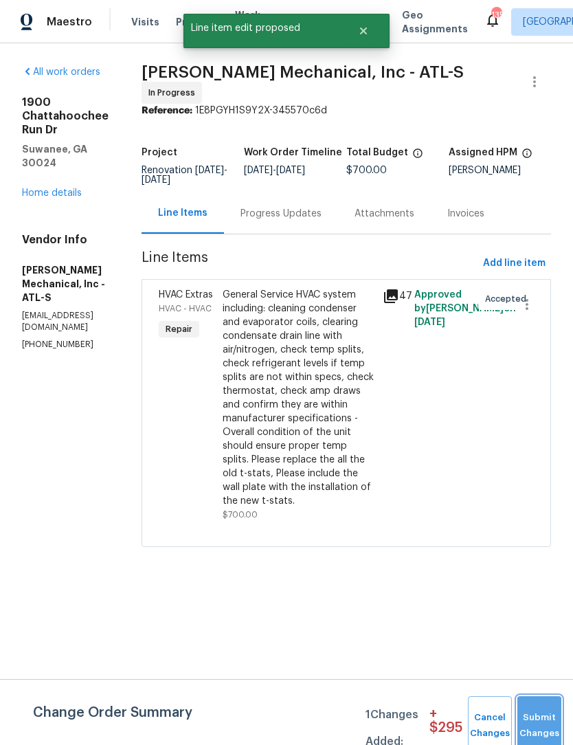
click at [539, 721] on button "Submit Changes" at bounding box center [540, 725] width 44 height 59
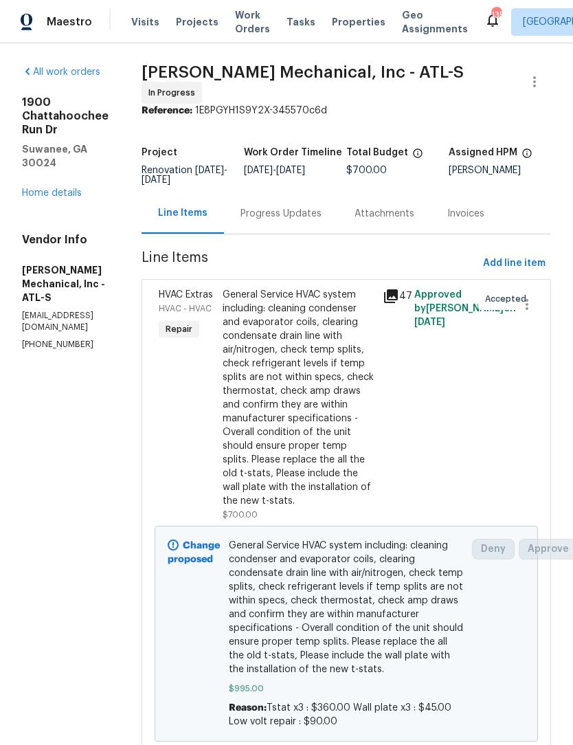
click at [248, 25] on span "Work Orders" at bounding box center [252, 21] width 35 height 27
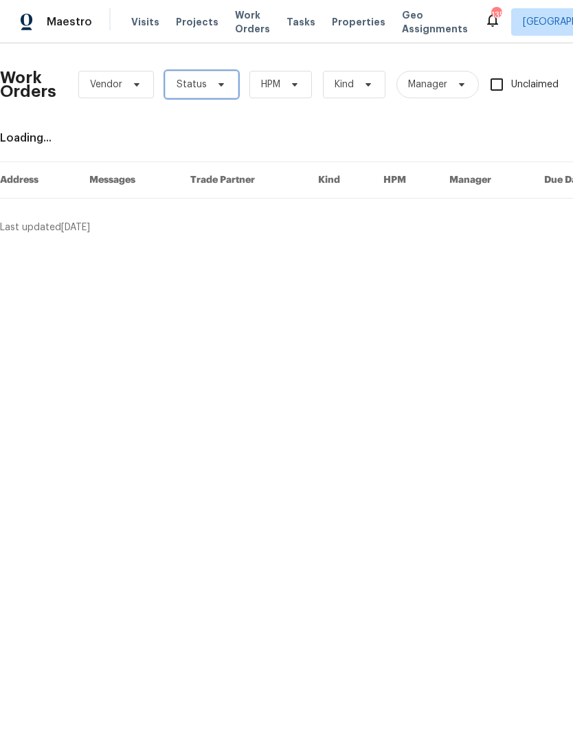
click at [230, 87] on span "Status" at bounding box center [202, 84] width 74 height 27
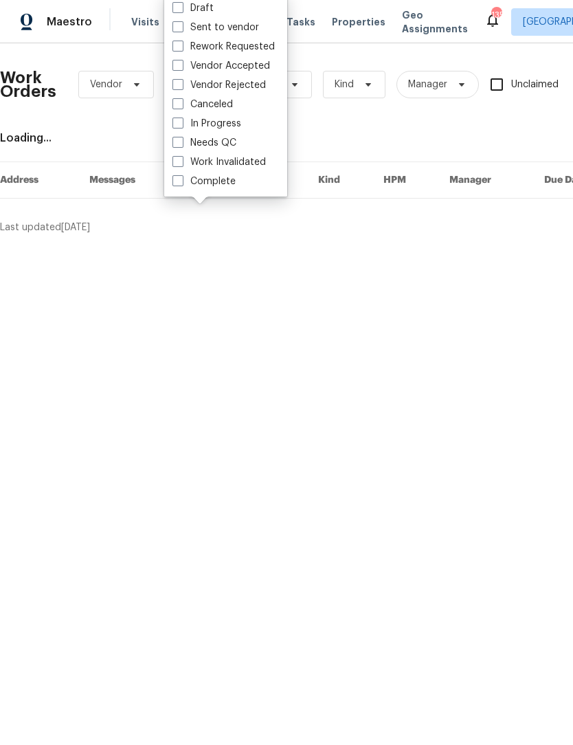
click at [177, 148] on label "Needs QC" at bounding box center [205, 143] width 64 height 14
click at [177, 145] on input "Needs QC" at bounding box center [177, 140] width 9 height 9
checkbox input "true"
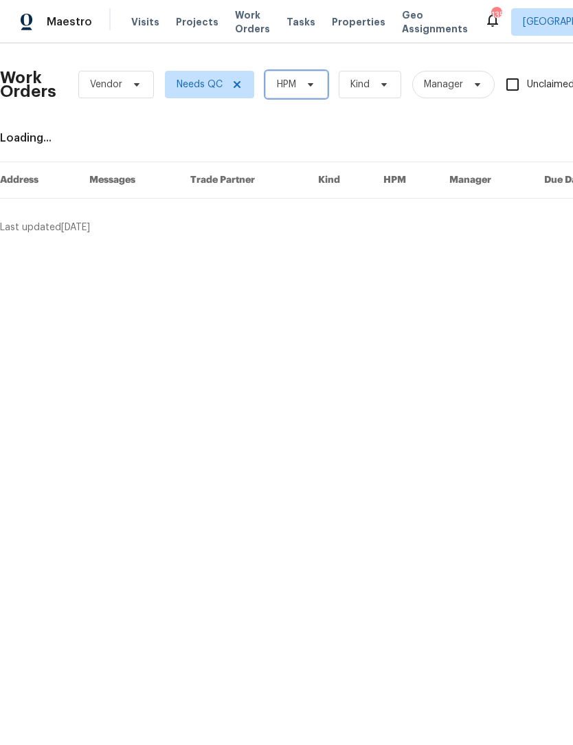
click at [322, 86] on span "HPM" at bounding box center [296, 84] width 63 height 27
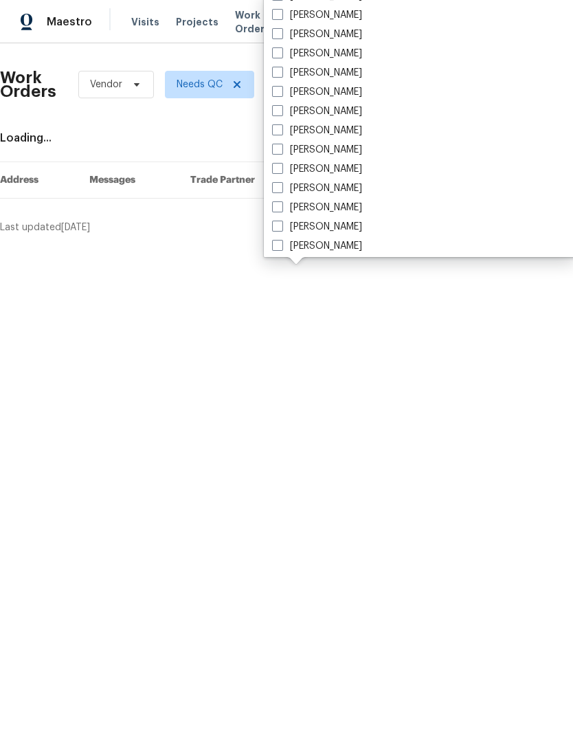
scroll to position [933, 0]
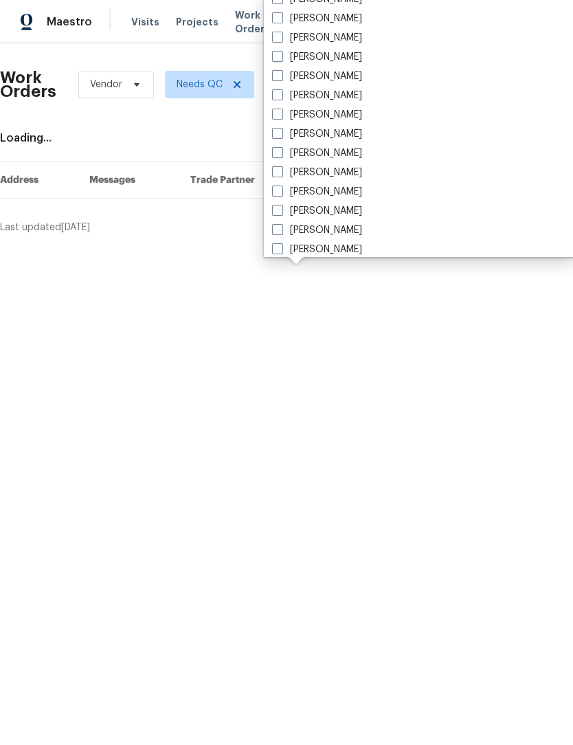
click at [280, 78] on span at bounding box center [277, 75] width 11 height 11
click at [280, 78] on input "[PERSON_NAME]" at bounding box center [276, 73] width 9 height 9
checkbox input "true"
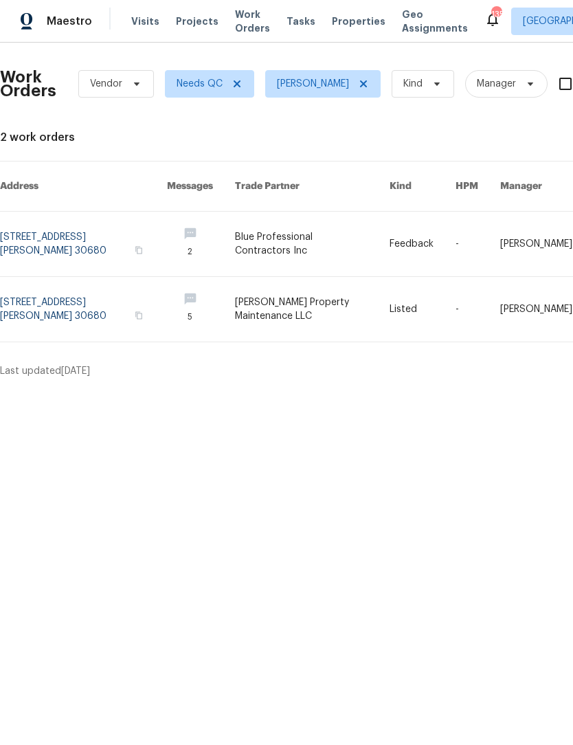
click at [306, 297] on link at bounding box center [312, 310] width 155 height 65
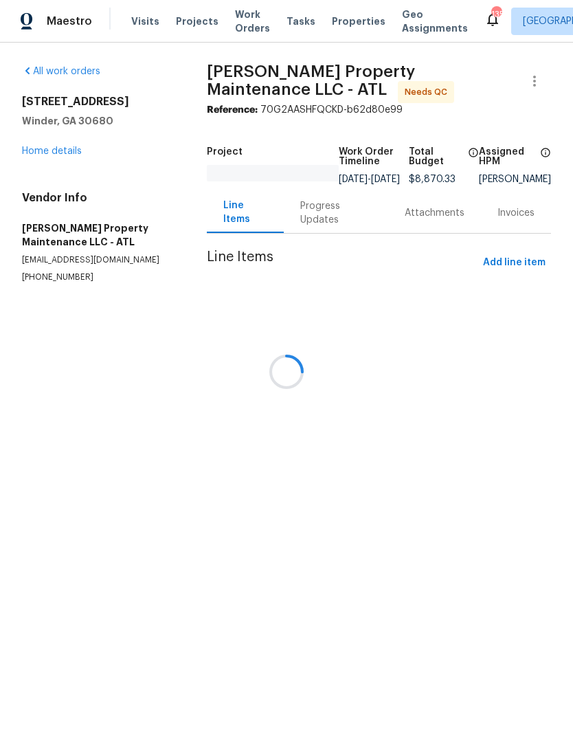
scroll to position [1, 0]
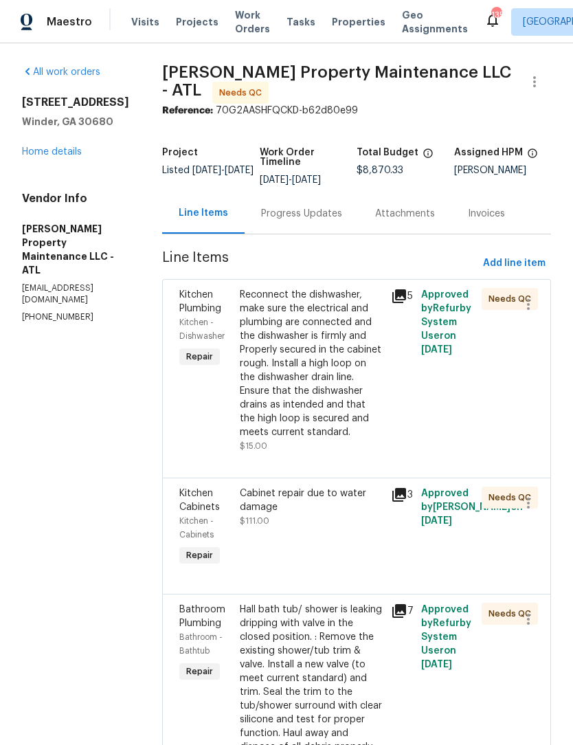
click at [364, 357] on div "Reconnect the dishwasher, make sure the electrical and plumbing are connected a…" at bounding box center [311, 363] width 143 height 151
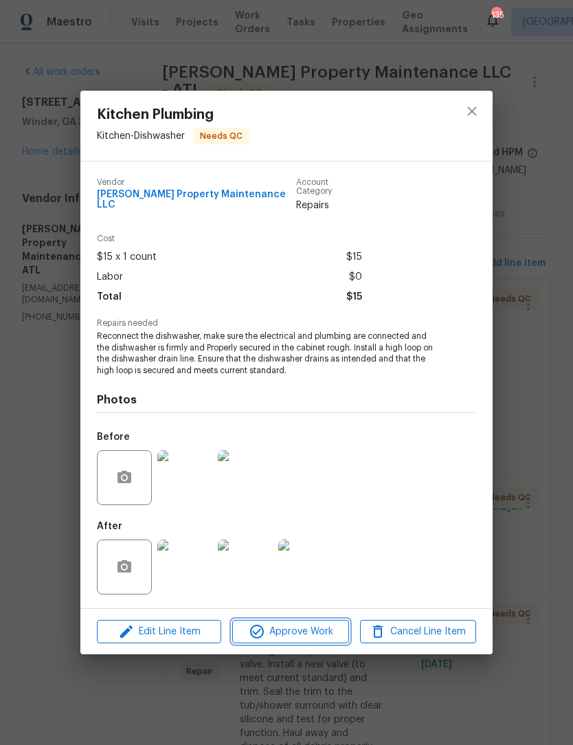
click at [315, 625] on span "Approve Work" at bounding box center [290, 631] width 108 height 17
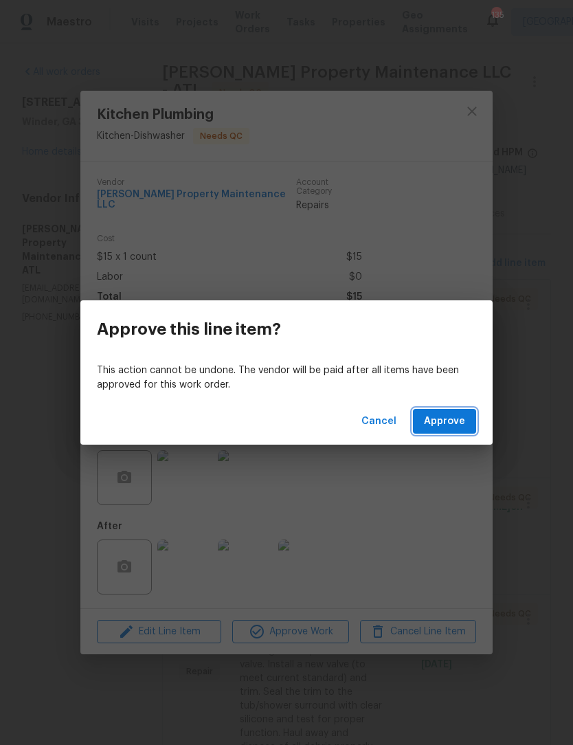
click at [450, 421] on span "Approve" at bounding box center [444, 421] width 41 height 17
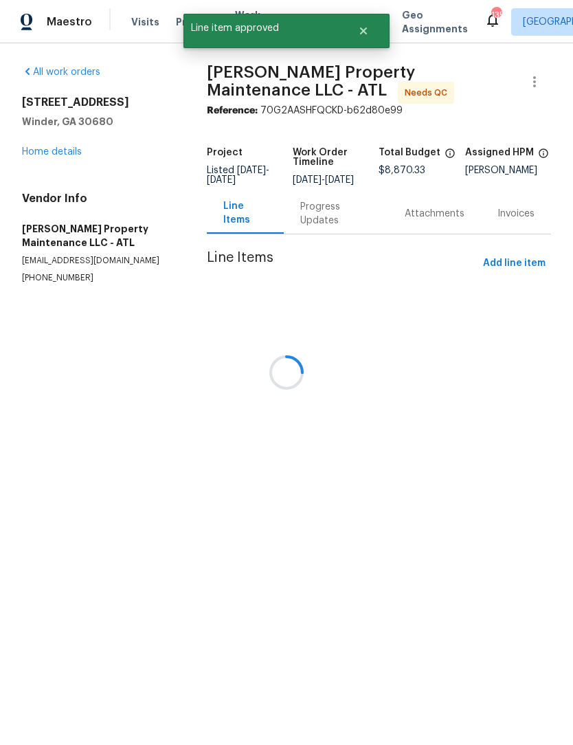
scroll to position [0, 0]
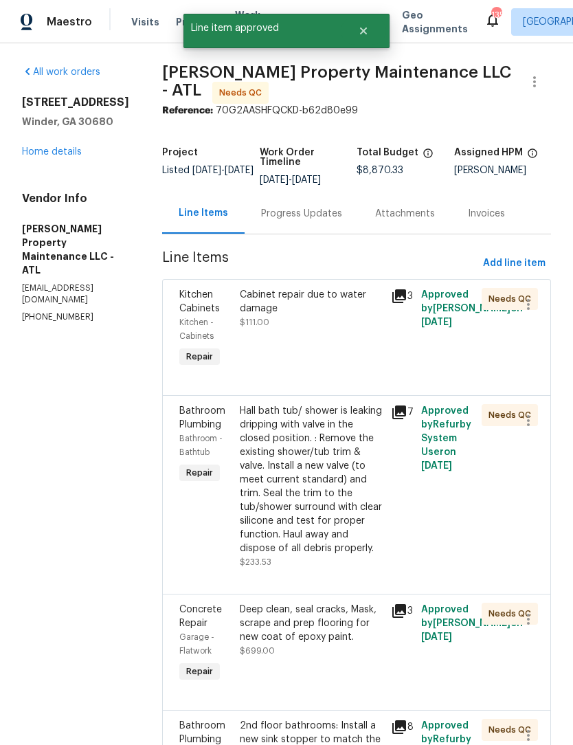
click at [385, 347] on div "Cabinet repair due to water damage $111.00" at bounding box center [311, 329] width 151 height 91
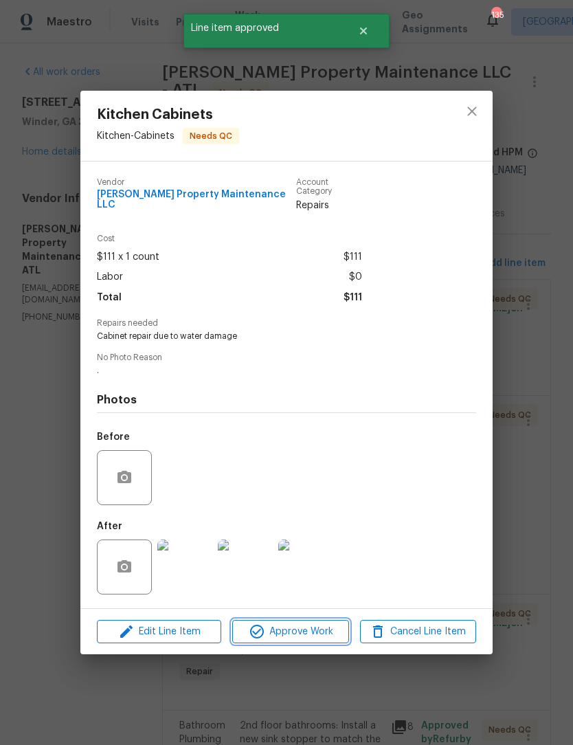
click at [323, 634] on span "Approve Work" at bounding box center [290, 631] width 108 height 17
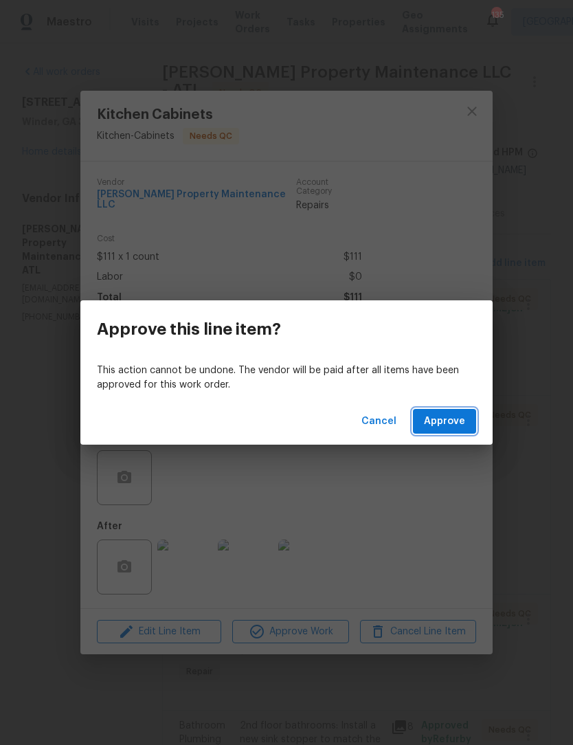
click at [456, 420] on span "Approve" at bounding box center [444, 421] width 41 height 17
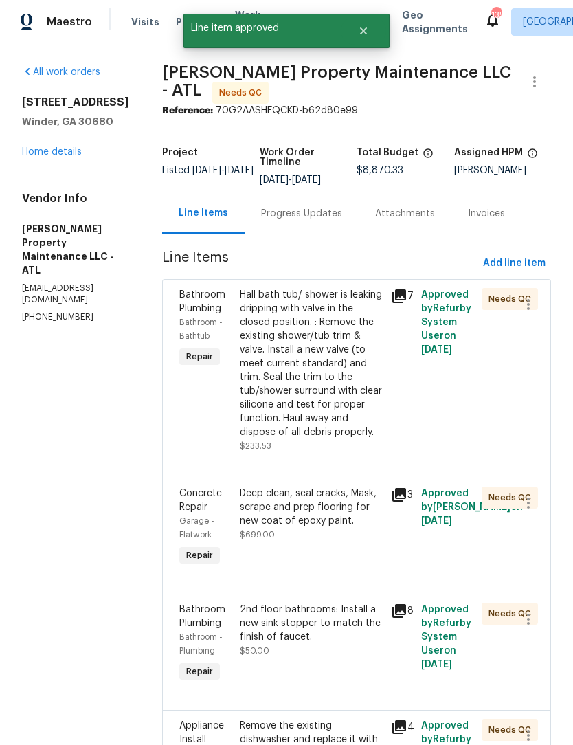
click at [325, 348] on div "Hall bath tub/ shower is leaking dripping with valve in the closed position. : …" at bounding box center [311, 363] width 143 height 151
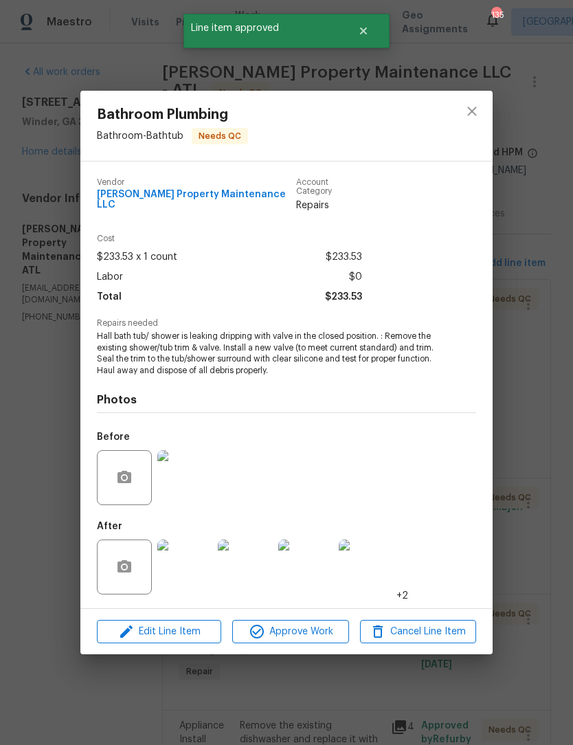
click at [193, 562] on img at bounding box center [184, 567] width 55 height 55
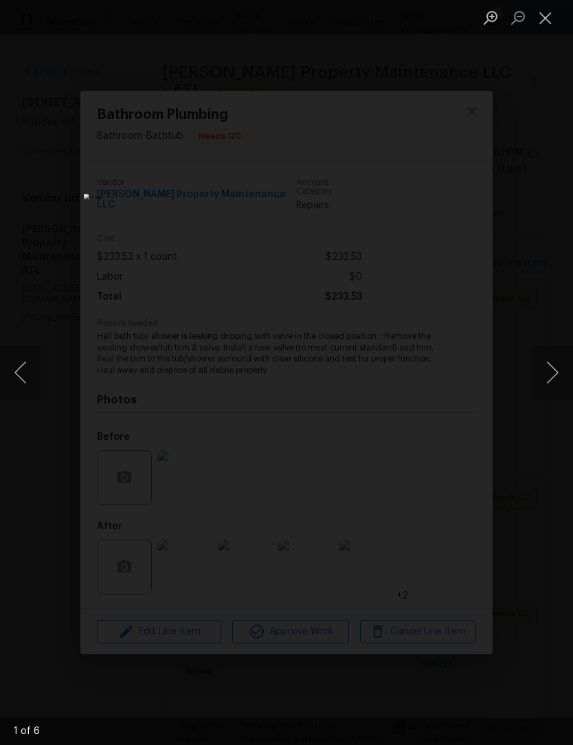
click at [551, 375] on button "Next image" at bounding box center [552, 372] width 41 height 55
click at [549, 376] on button "Next image" at bounding box center [552, 372] width 41 height 55
click at [547, 377] on button "Next image" at bounding box center [552, 372] width 41 height 55
click at [550, 372] on button "Next image" at bounding box center [552, 372] width 41 height 55
click at [545, 372] on button "Next image" at bounding box center [552, 372] width 41 height 55
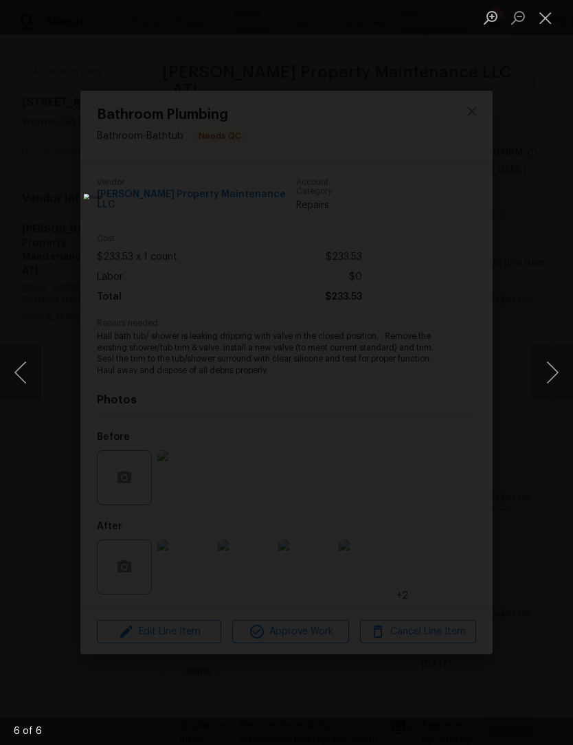
click at [549, 371] on button "Next image" at bounding box center [552, 372] width 41 height 55
click at [551, 371] on button "Next image" at bounding box center [552, 372] width 41 height 55
click at [553, 19] on button "Close lightbox" at bounding box center [545, 17] width 27 height 24
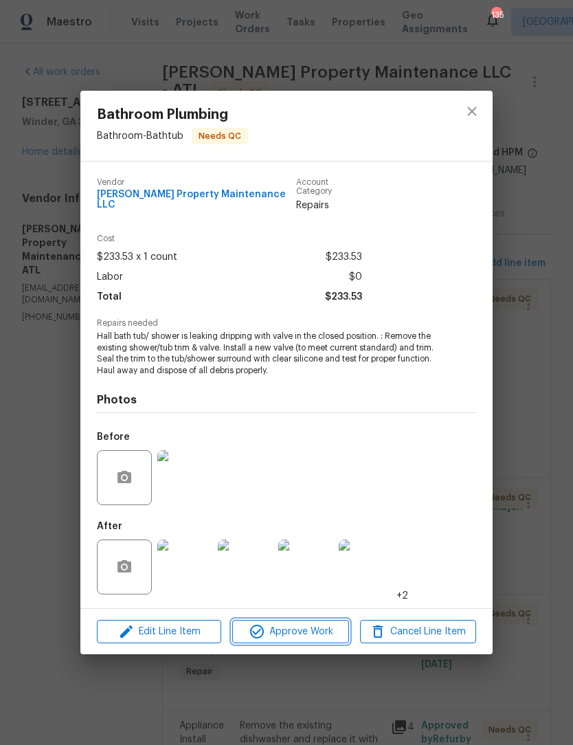
click at [307, 630] on span "Approve Work" at bounding box center [290, 631] width 108 height 17
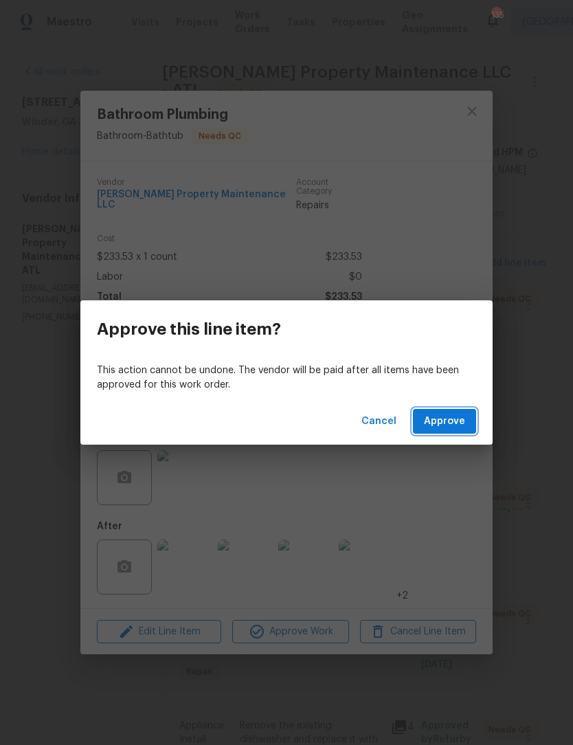
click at [452, 418] on span "Approve" at bounding box center [444, 421] width 41 height 17
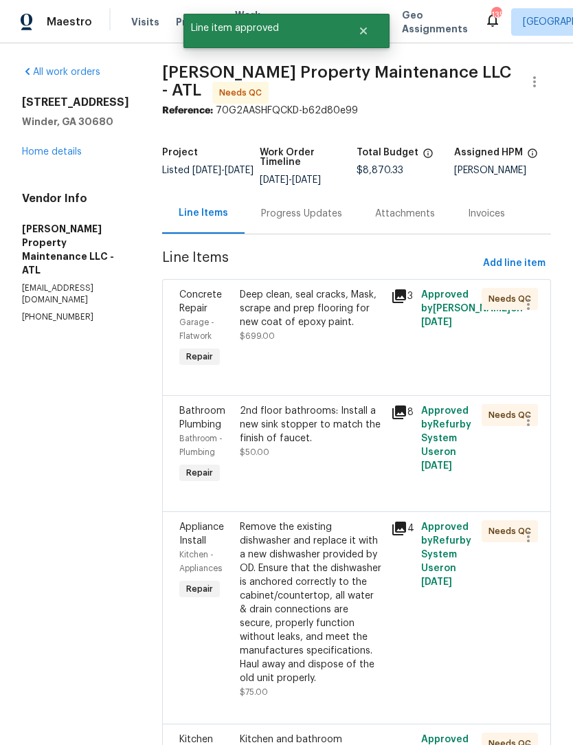
click at [321, 344] on div "Deep clean, seal cracks, Mask, scrape and prep flooring for new coat of epoxy p…" at bounding box center [311, 329] width 151 height 91
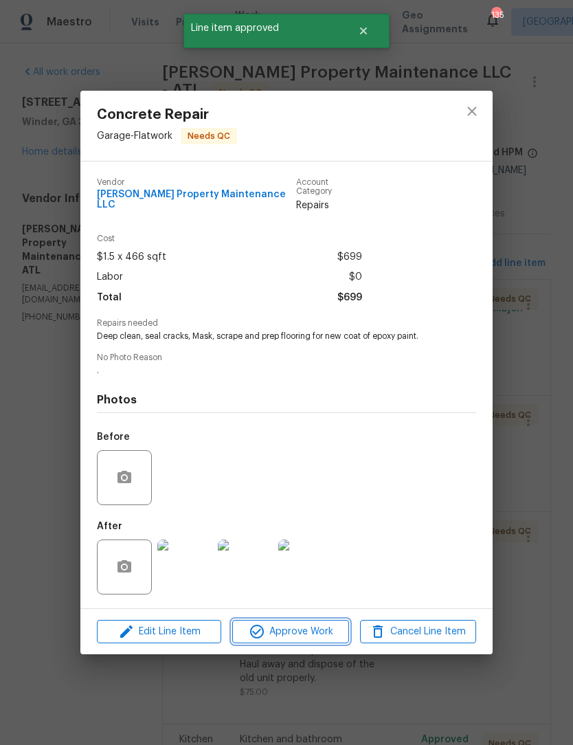
click at [304, 625] on span "Approve Work" at bounding box center [290, 631] width 108 height 17
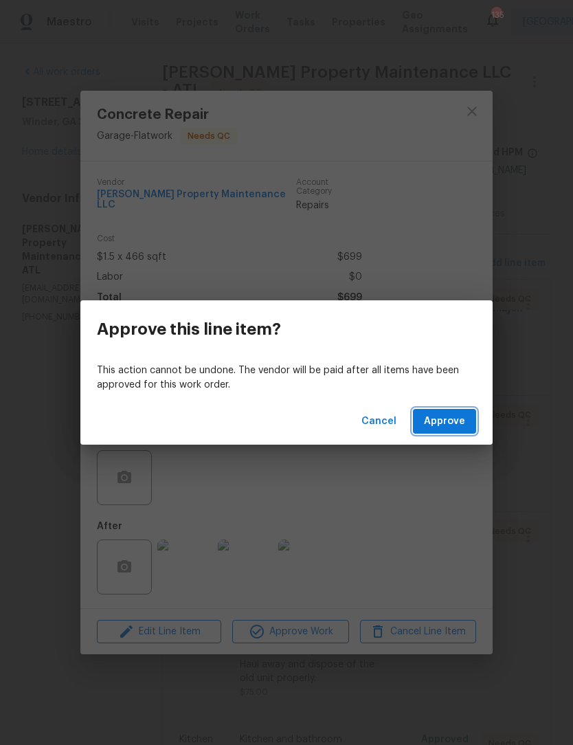
click at [447, 427] on span "Approve" at bounding box center [444, 421] width 41 height 17
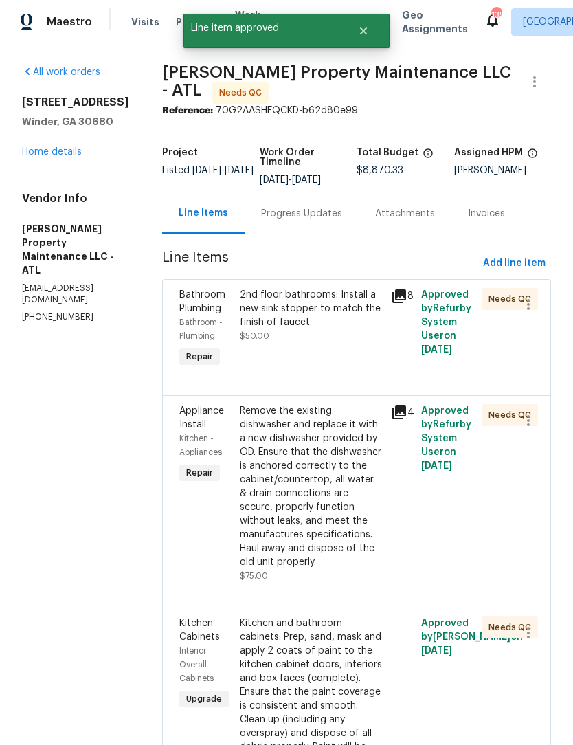
click at [312, 335] on div "2nd floor bathrooms: Install a new sink stopper to match the finish of faucet. …" at bounding box center [311, 315] width 143 height 55
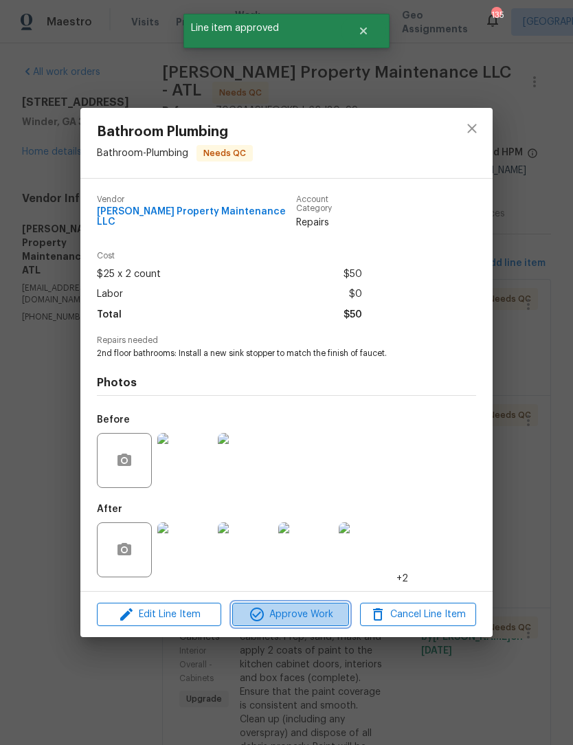
click at [302, 613] on span "Approve Work" at bounding box center [290, 614] width 108 height 17
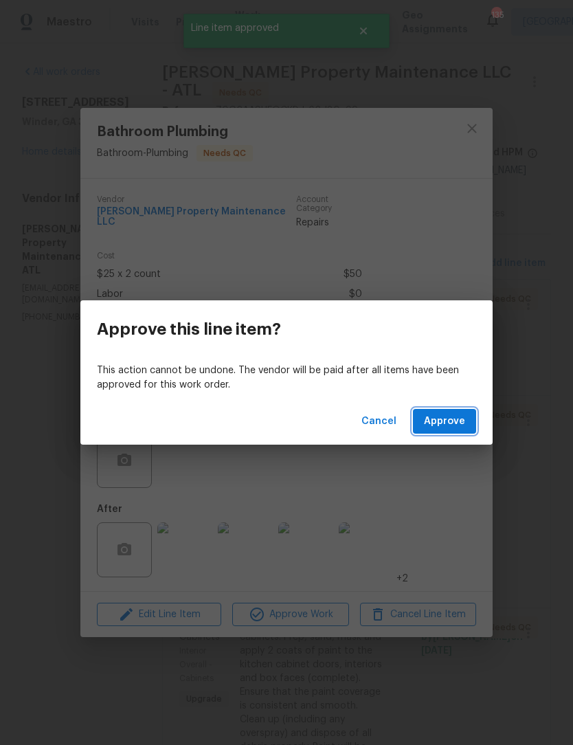
click at [455, 421] on span "Approve" at bounding box center [444, 421] width 41 height 17
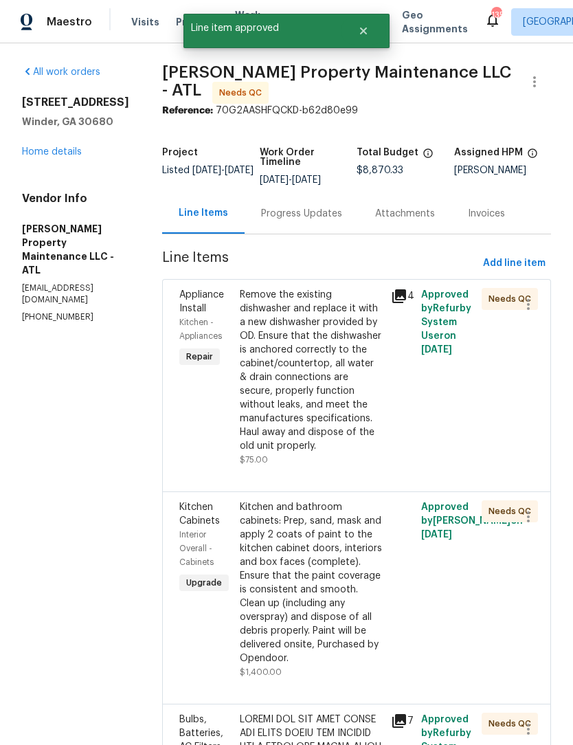
click at [321, 386] on div "Remove the existing dishwasher and replace it with a new dishwasher provided by…" at bounding box center [311, 370] width 143 height 165
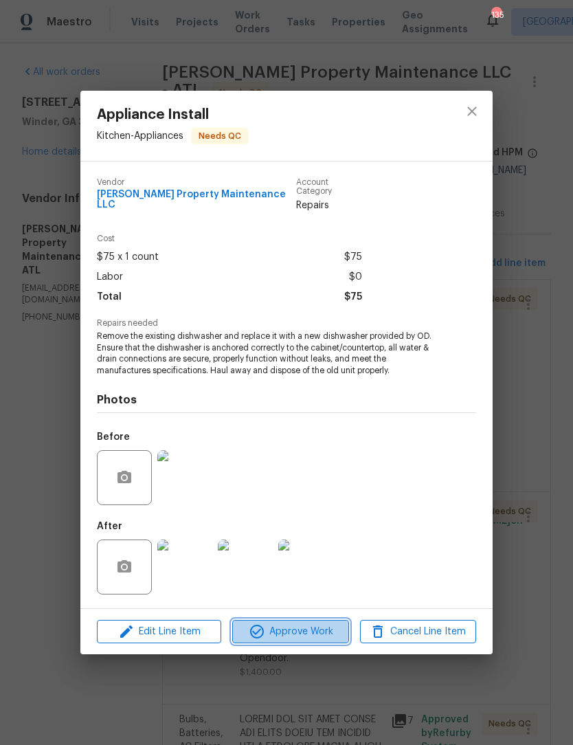
click at [305, 628] on span "Approve Work" at bounding box center [290, 631] width 108 height 17
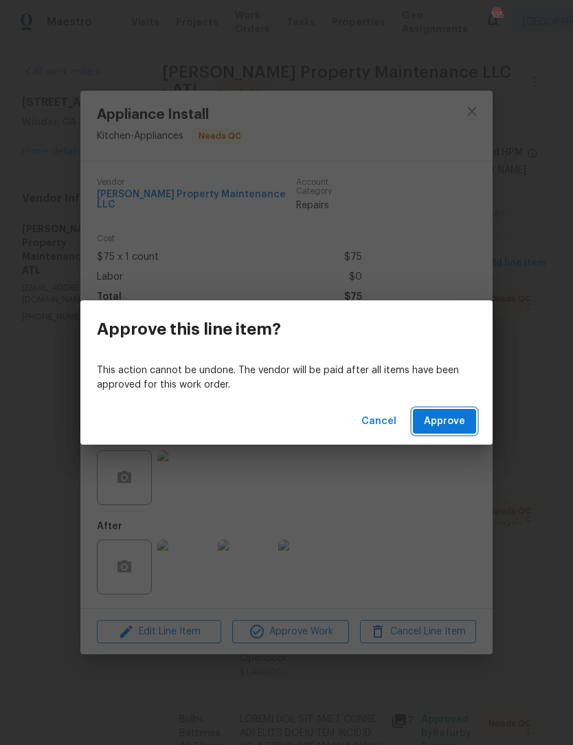
click at [448, 426] on span "Approve" at bounding box center [444, 421] width 41 height 17
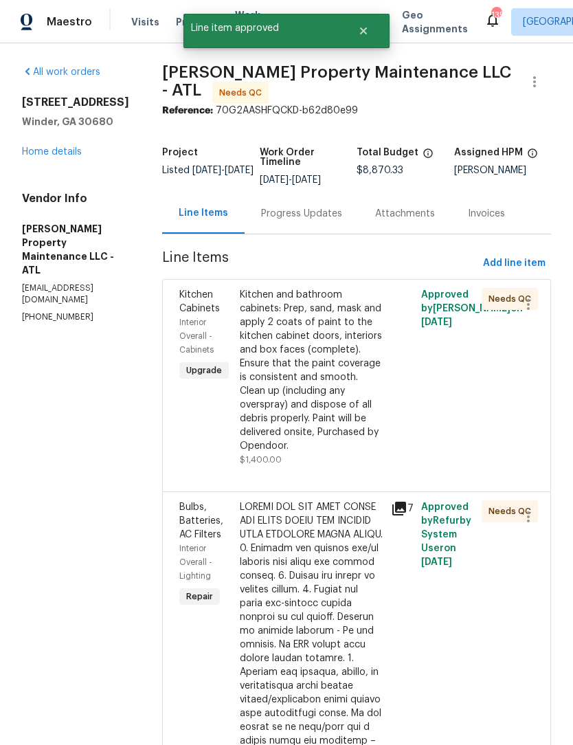
click at [327, 371] on div "Kitchen and bathroom cabinets: Prep, sand, mask and apply 2 coats of paint to t…" at bounding box center [311, 370] width 143 height 165
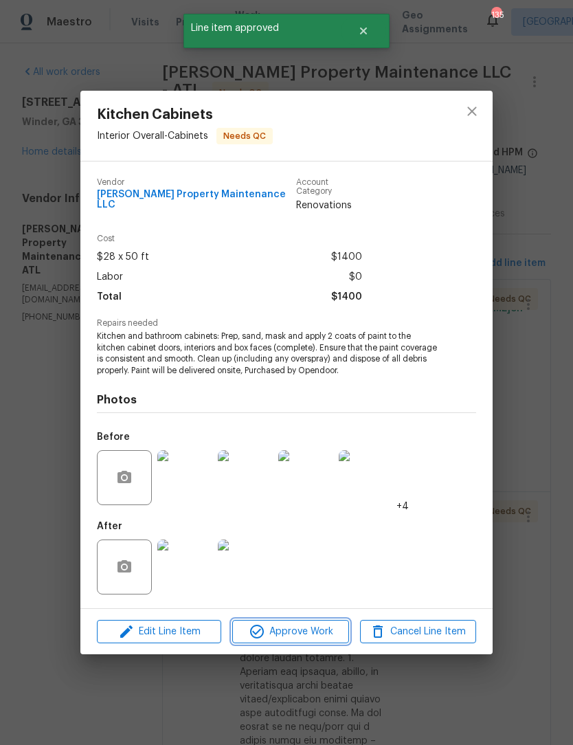
click at [304, 628] on span "Approve Work" at bounding box center [290, 631] width 108 height 17
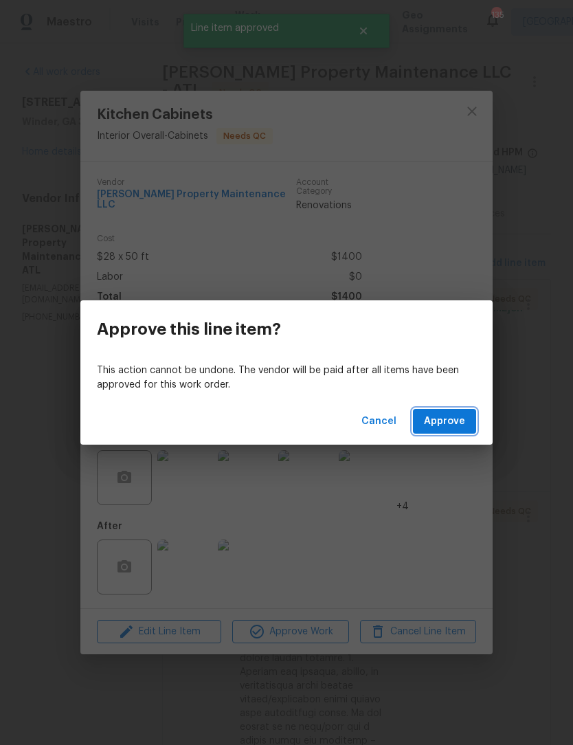
click at [454, 421] on span "Approve" at bounding box center [444, 421] width 41 height 17
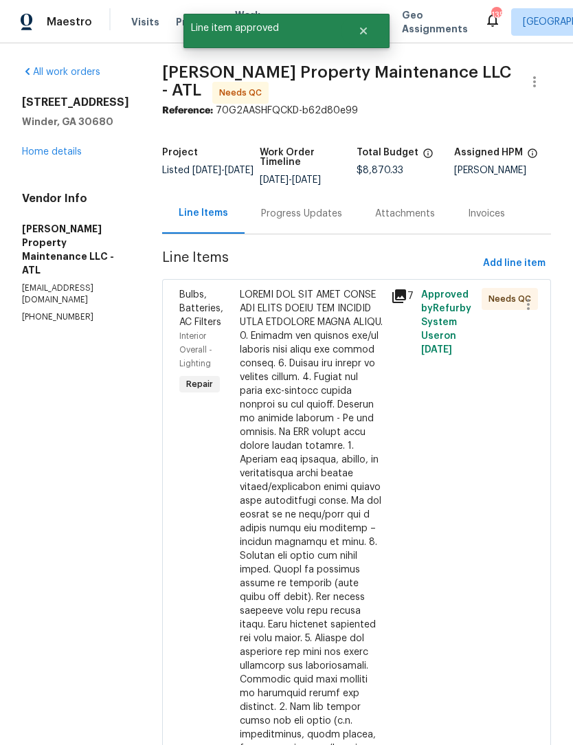
click at [311, 410] on div at bounding box center [311, 542] width 143 height 509
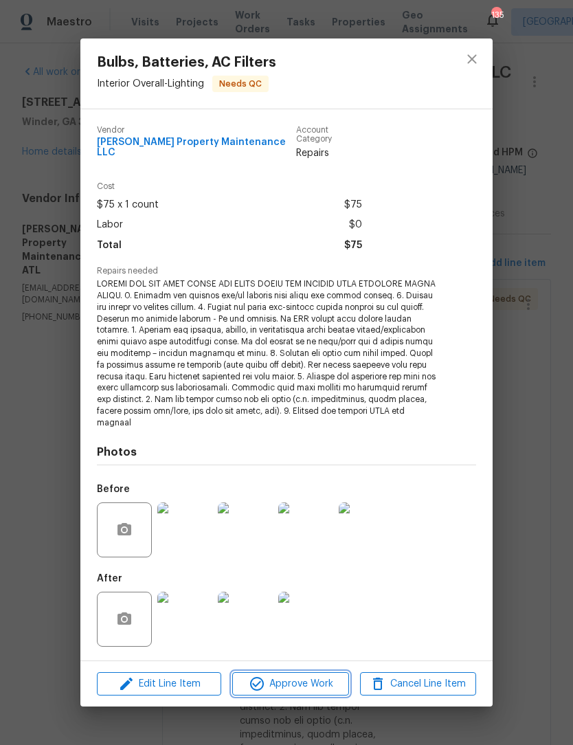
click at [301, 676] on span "Approve Work" at bounding box center [290, 684] width 108 height 17
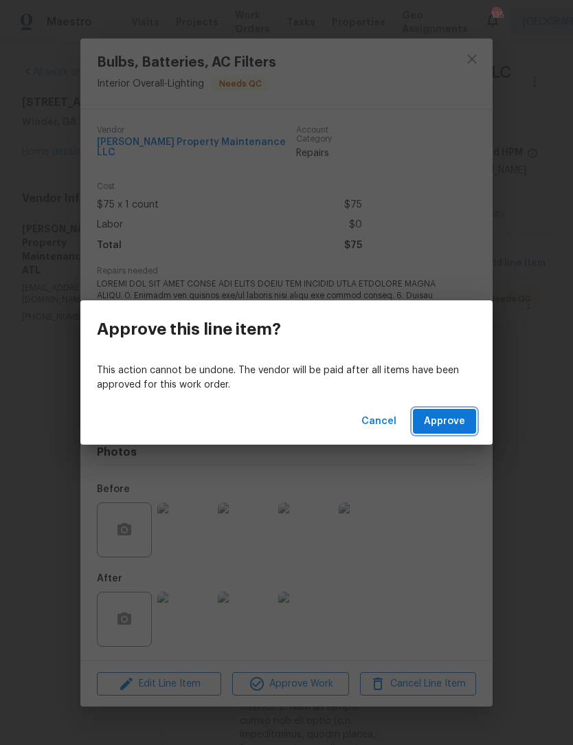
click at [456, 430] on button "Approve" at bounding box center [444, 421] width 63 height 25
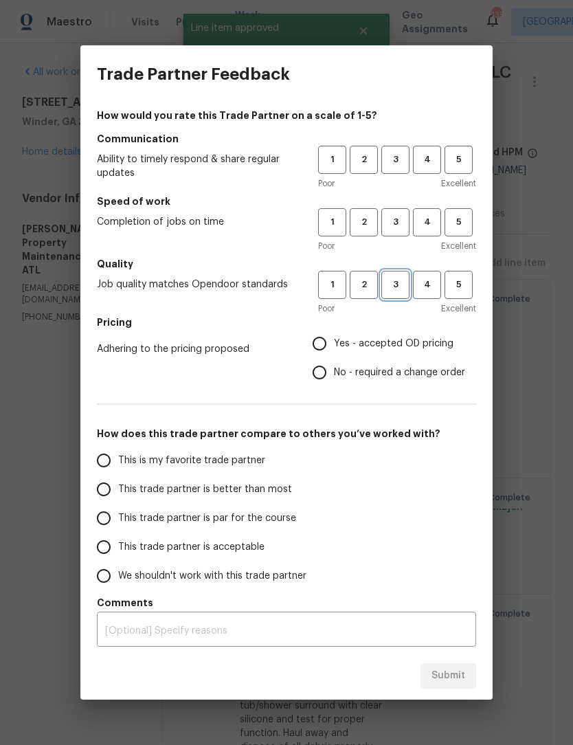
click at [400, 285] on span "3" at bounding box center [395, 285] width 25 height 16
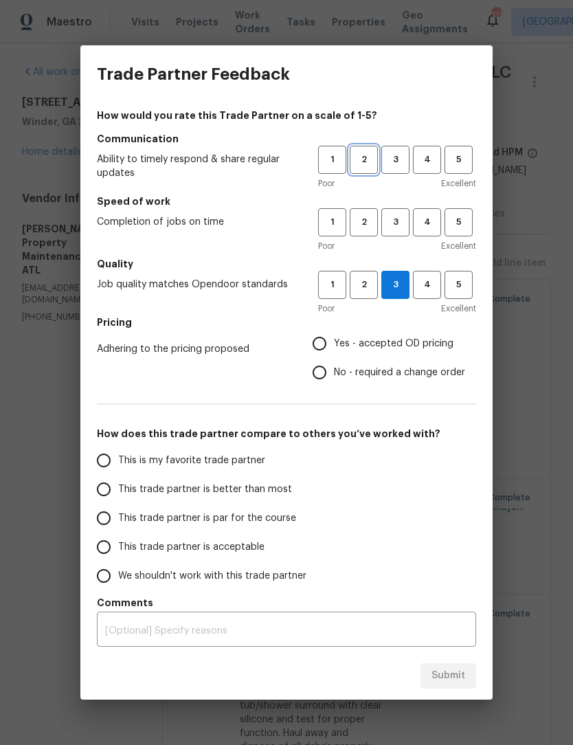
click at [368, 159] on span "2" at bounding box center [363, 160] width 25 height 16
click at [396, 227] on span "3" at bounding box center [395, 222] width 25 height 16
click at [115, 526] on input "This trade partner is par for the course" at bounding box center [103, 518] width 29 height 29
radio input "true"
click at [321, 370] on input "No - required a change order" at bounding box center [319, 372] width 29 height 29
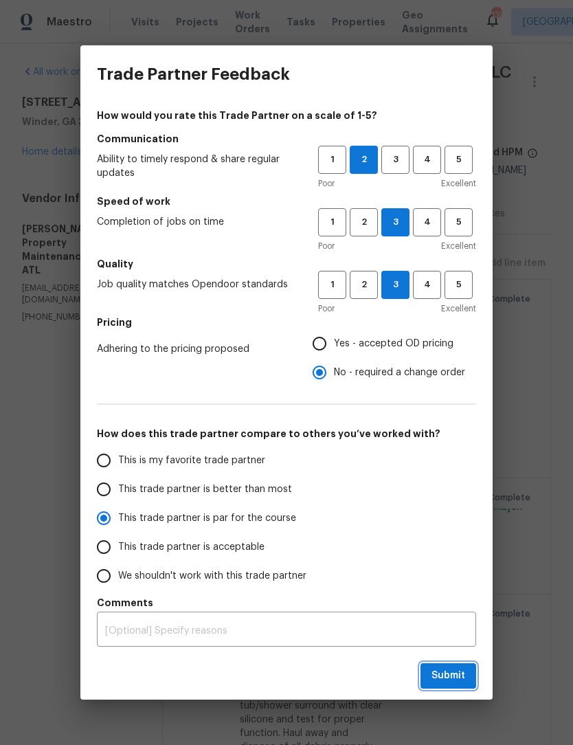
click at [455, 685] on button "Submit" at bounding box center [449, 675] width 56 height 25
radio input "false"
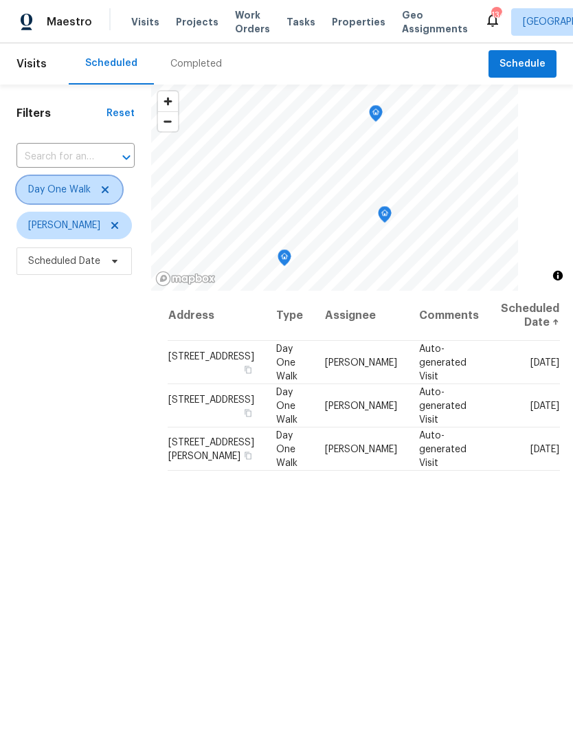
click at [107, 187] on icon at bounding box center [105, 189] width 11 height 11
click at [493, 3] on div "Maestro Visits Projects Work Orders Tasks Properties Geo Assignments 134 [GEOGR…" at bounding box center [286, 21] width 573 height 43
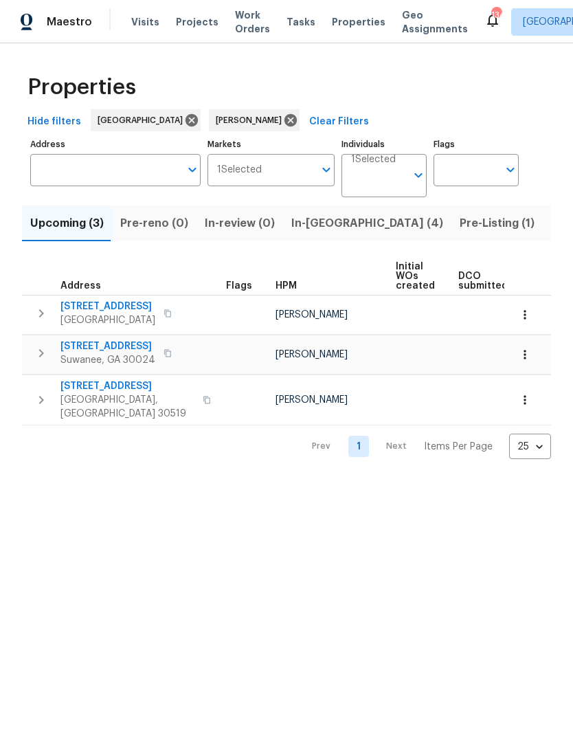
click at [323, 234] on button "In-reno (4)" at bounding box center [367, 224] width 168 height 36
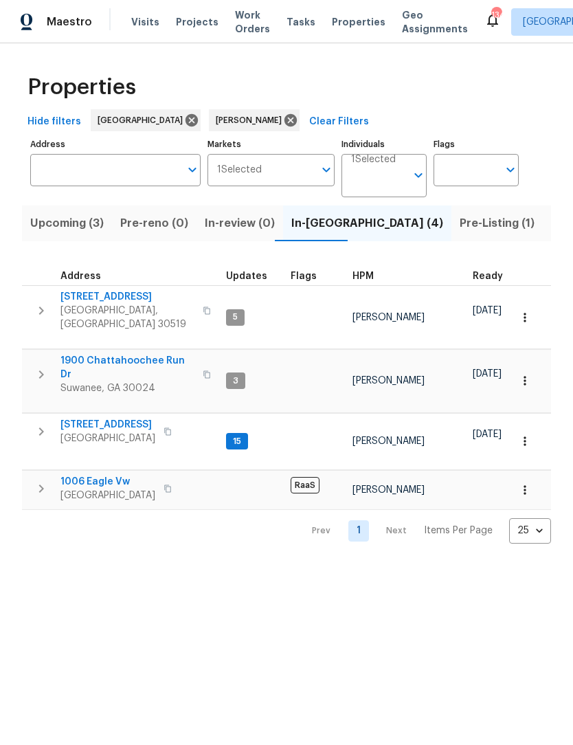
click at [115, 305] on span "Buford, GA 30519" at bounding box center [127, 317] width 134 height 27
click at [135, 354] on span "1900 Chattahoochee Run Dr" at bounding box center [127, 367] width 134 height 27
click at [107, 418] on span "6105 Crystal Cove Trl" at bounding box center [107, 425] width 95 height 14
click at [124, 475] on span "1006 Eagle Vw" at bounding box center [107, 482] width 95 height 14
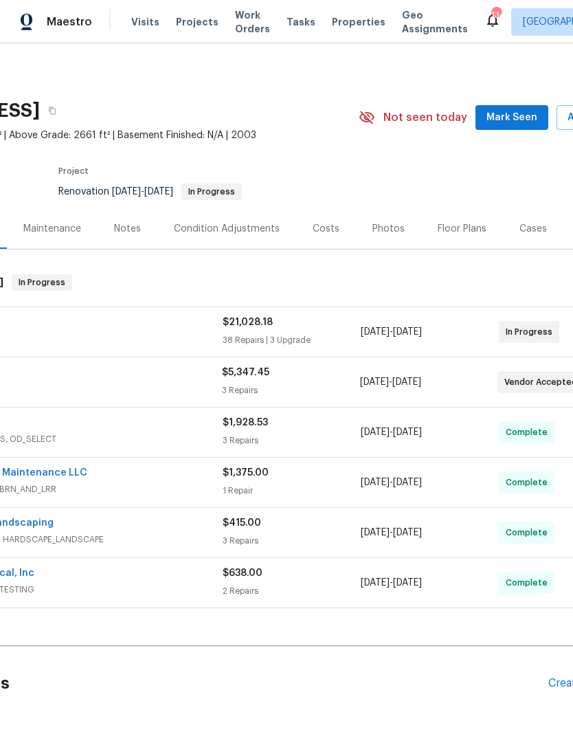
scroll to position [0, 144]
click at [531, 118] on span "Mark Seen" at bounding box center [512, 117] width 51 height 17
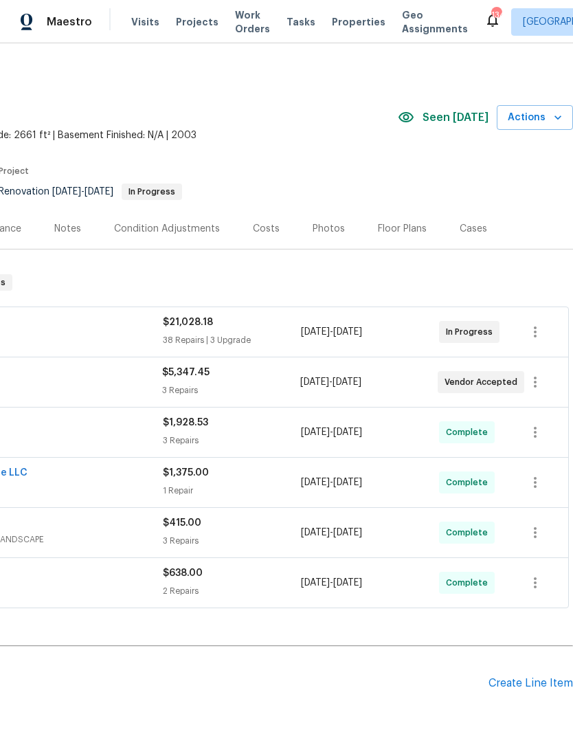
scroll to position [0, 203]
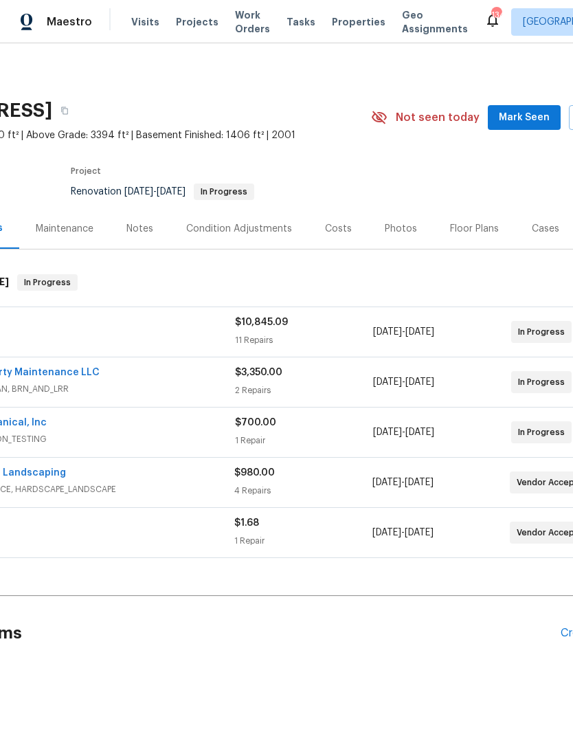
scroll to position [0, 146]
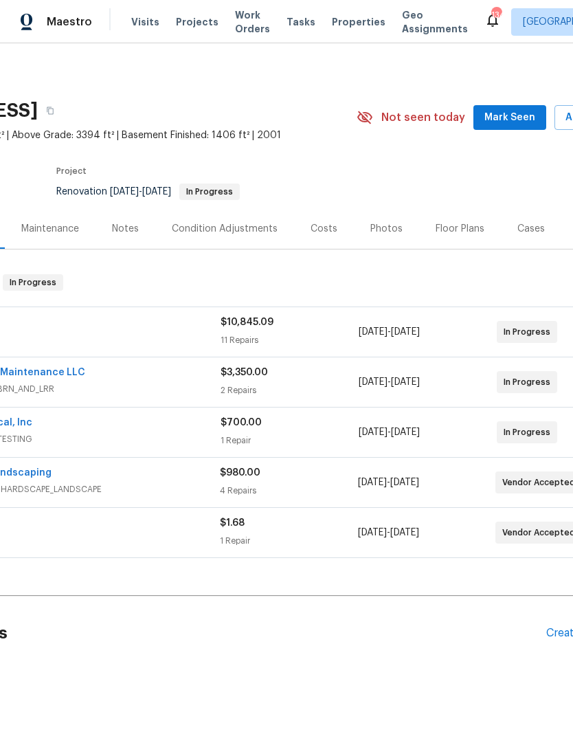
click at [529, 115] on span "Mark Seen" at bounding box center [510, 117] width 51 height 17
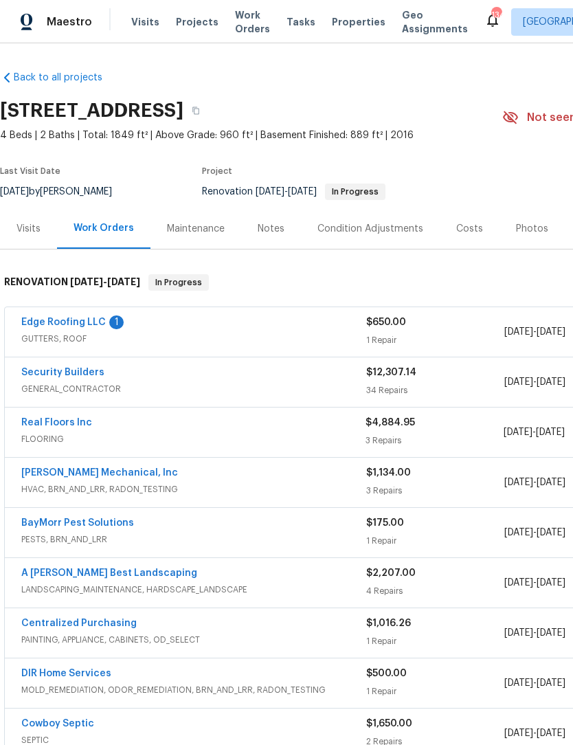
click at [67, 324] on link "Edge Roofing LLC" at bounding box center [63, 323] width 85 height 10
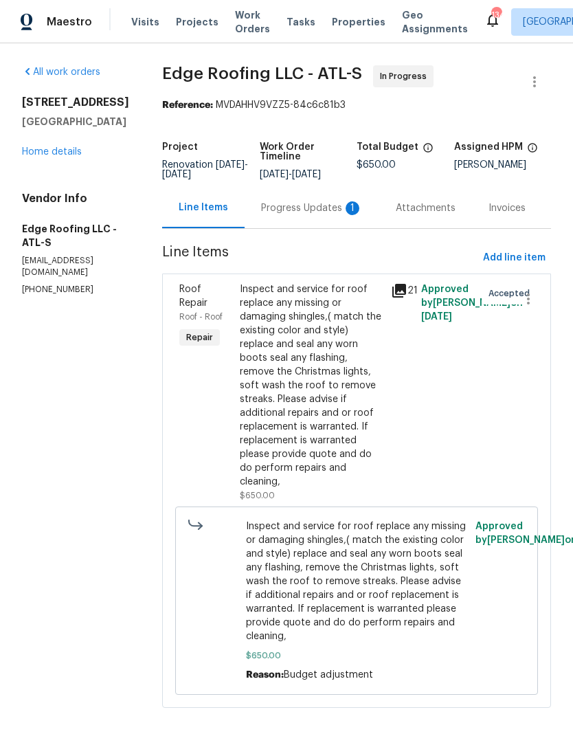
click at [306, 209] on div "Progress Updates 1" at bounding box center [312, 208] width 102 height 14
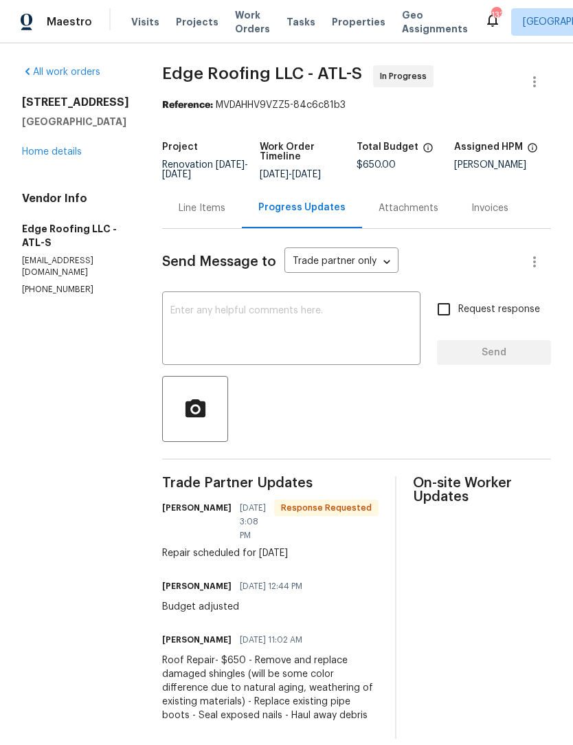
click at [298, 326] on textarea at bounding box center [291, 330] width 242 height 48
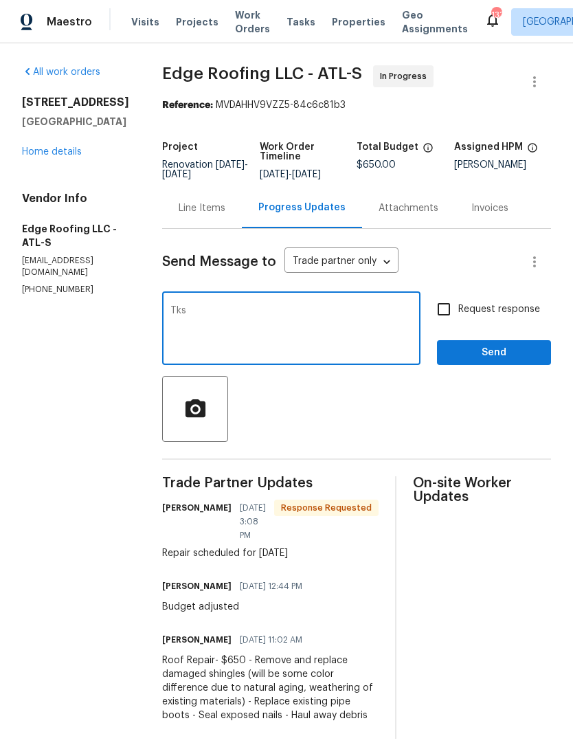
type textarea "Tks"
click at [516, 346] on span "Send" at bounding box center [494, 352] width 92 height 17
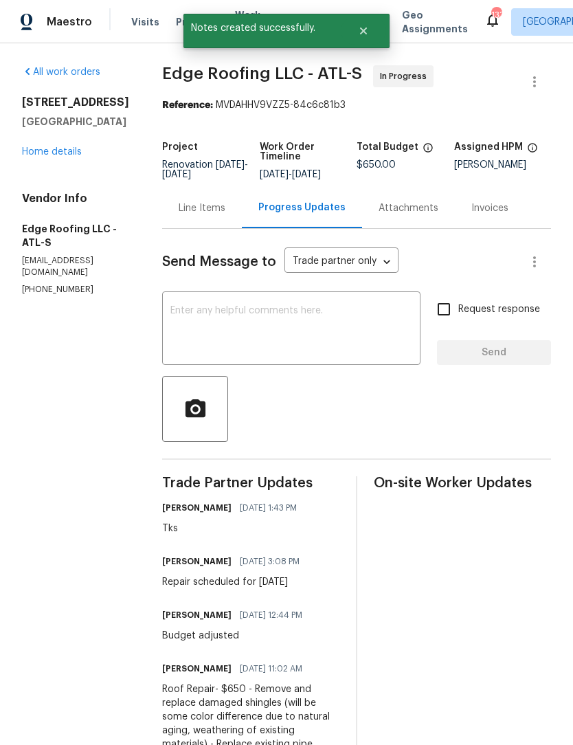
click at [70, 157] on link "Home details" at bounding box center [52, 152] width 60 height 10
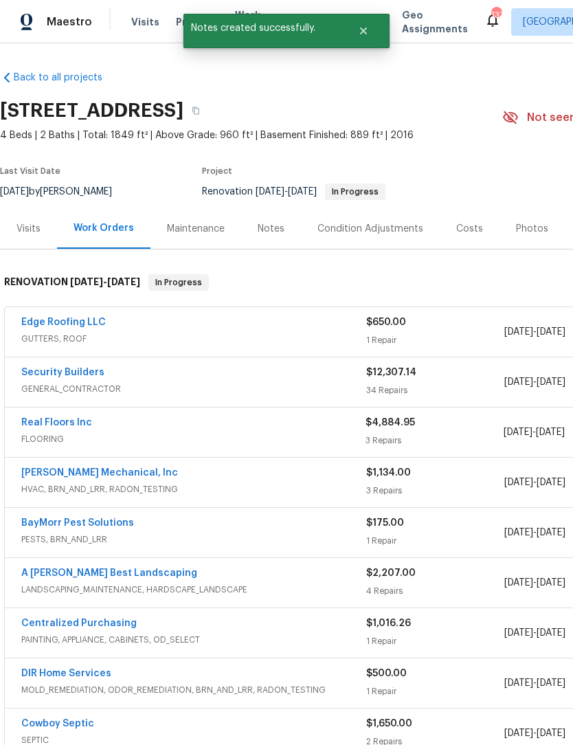
click at [275, 231] on div "Notes" at bounding box center [271, 229] width 27 height 14
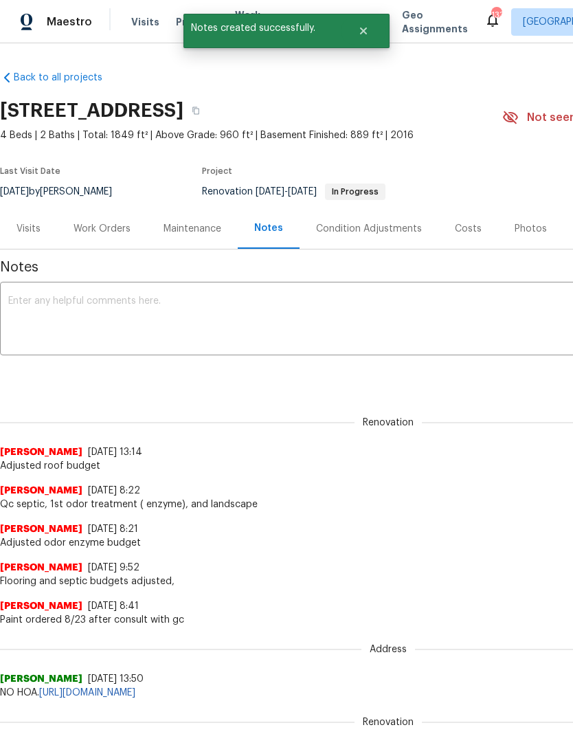
click at [197, 328] on textarea at bounding box center [388, 320] width 760 height 48
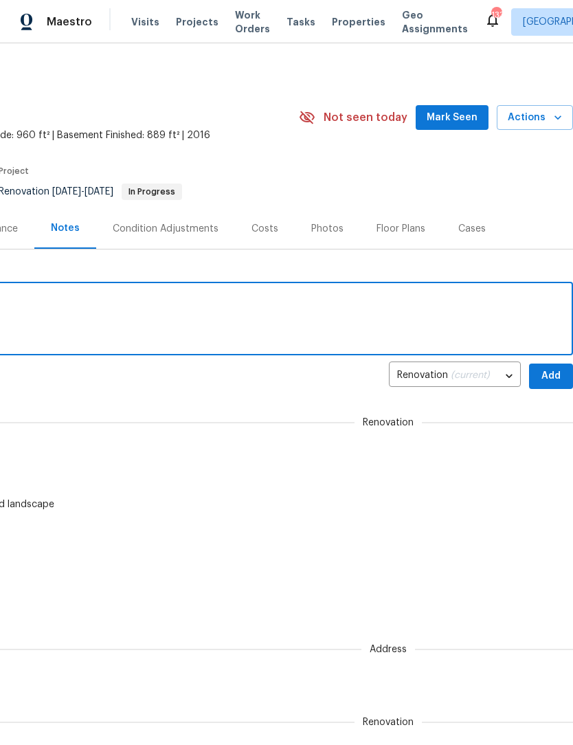
scroll to position [0, 203]
type textarea "Roof repair 9/3"
click at [554, 376] on span "Add" at bounding box center [551, 376] width 22 height 17
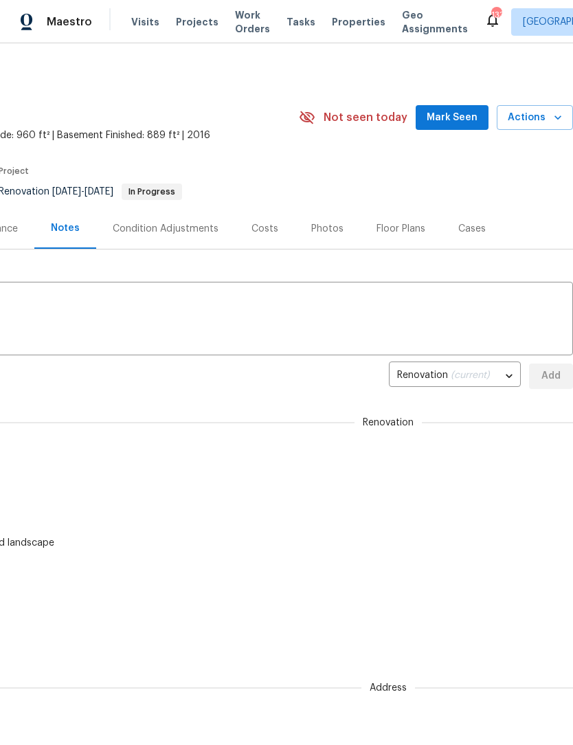
click at [466, 118] on span "Mark Seen" at bounding box center [452, 117] width 51 height 17
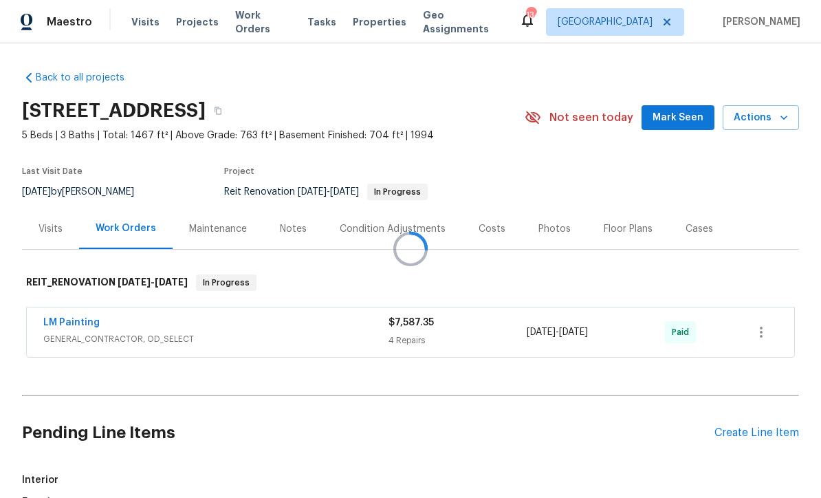
click at [573, 118] on div at bounding box center [410, 249] width 821 height 498
click at [573, 115] on span "Mark Seen" at bounding box center [677, 117] width 51 height 17
